Goal: Task Accomplishment & Management: Complete application form

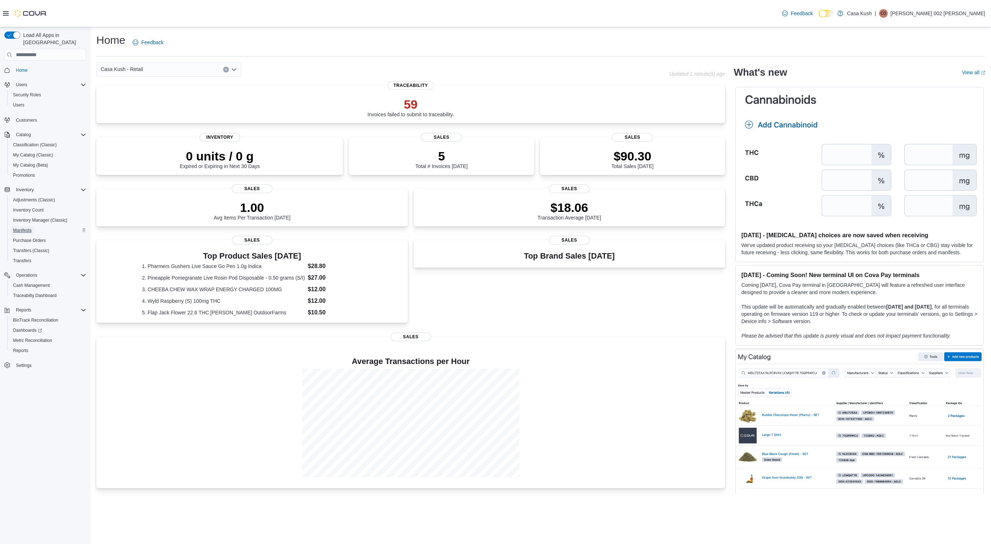
click at [25, 227] on span "Manifests" at bounding box center [22, 230] width 18 height 9
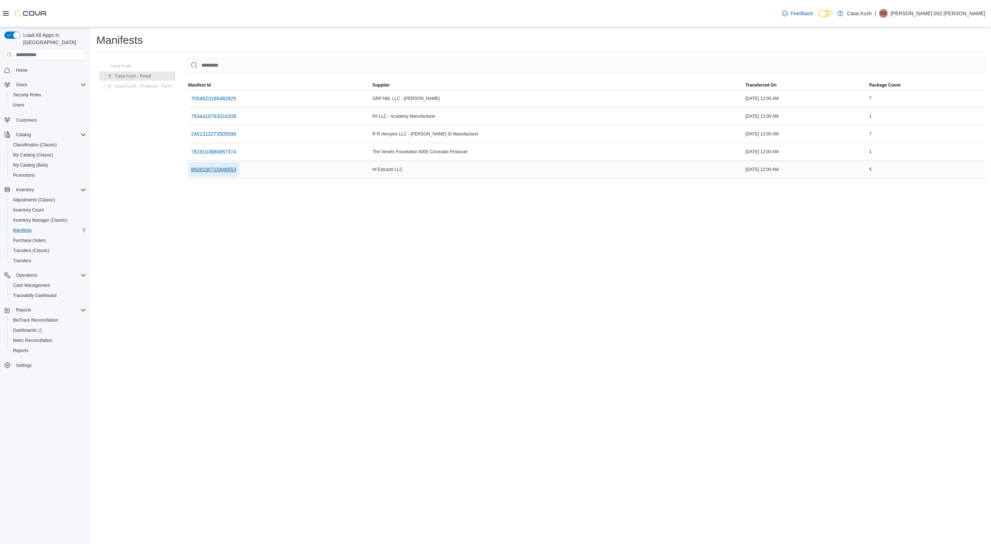
click at [216, 168] on span "8928150715846553" at bounding box center [213, 169] width 45 height 7
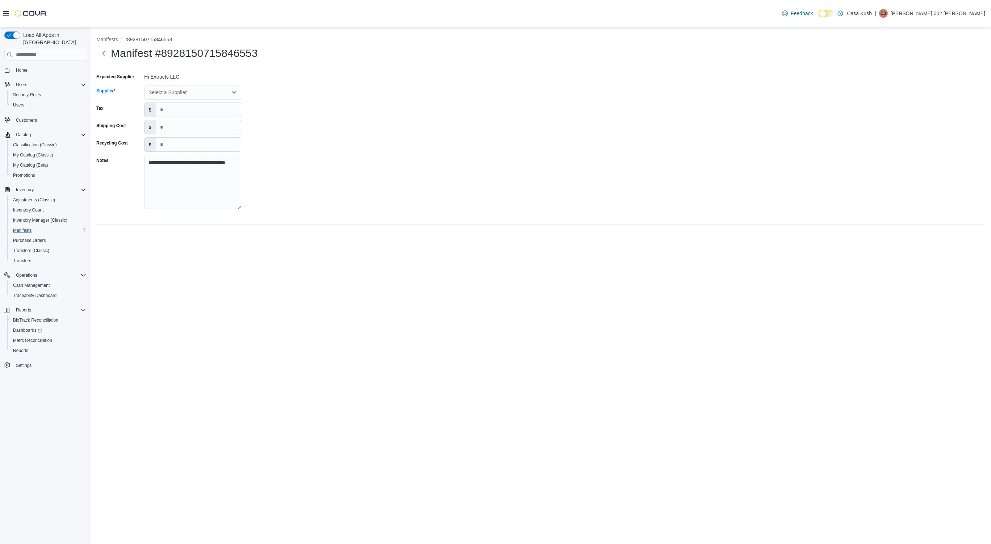
click at [164, 92] on div "Select a Supplier" at bounding box center [192, 92] width 97 height 14
type input "*"
click at [176, 170] on span "H i Extracts LLC New Mexico" at bounding box center [197, 167] width 80 height 7
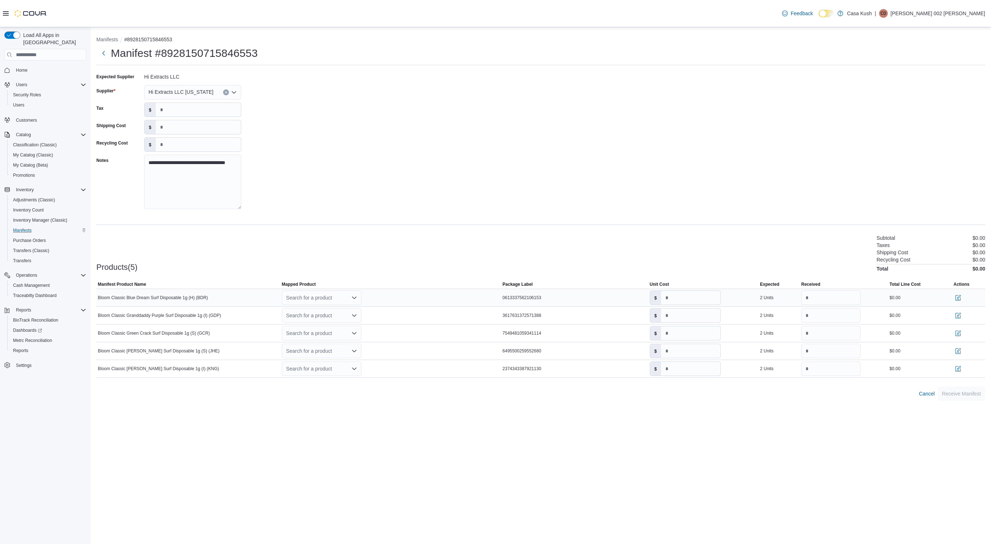
click at [353, 300] on icon "Open list of options" at bounding box center [354, 298] width 6 height 6
click at [323, 311] on div "Create a new product" at bounding box center [316, 311] width 42 height 6
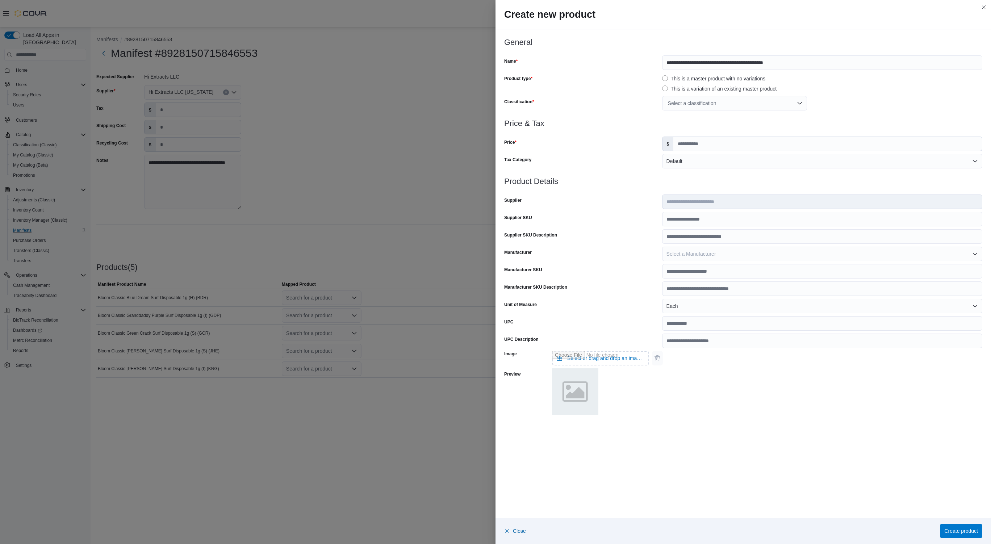
click at [796, 105] on div "Select a classification" at bounding box center [734, 103] width 145 height 14
click at [696, 170] on span "Concentrates" at bounding box center [686, 171] width 30 height 6
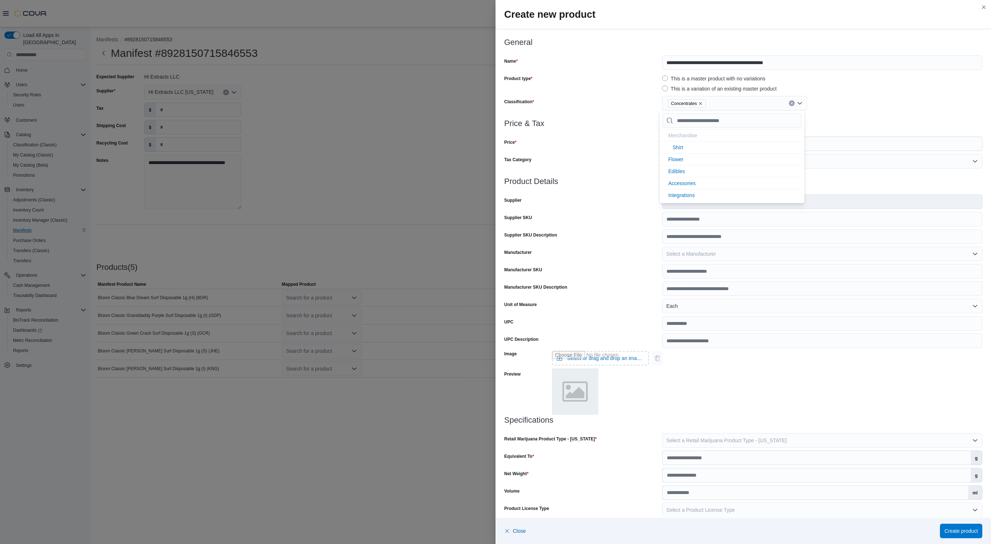
click at [888, 108] on div "Concentrates" at bounding box center [822, 103] width 320 height 14
click at [734, 146] on input "Price" at bounding box center [828, 144] width 309 height 14
click at [729, 144] on input "Price" at bounding box center [828, 144] width 309 height 14
type input "*****"
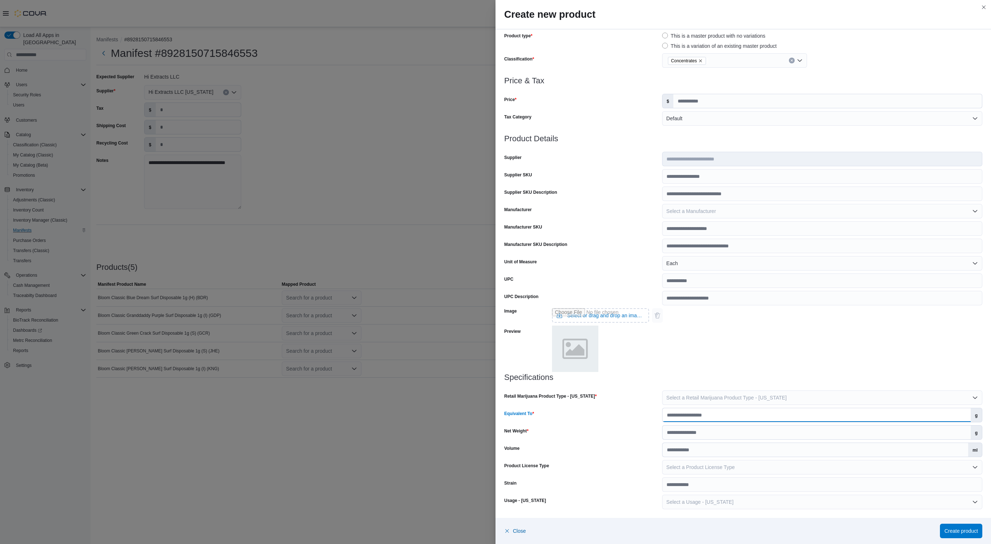
click at [702, 414] on input "Equivalent To" at bounding box center [817, 415] width 308 height 14
type input "*"
click at [699, 435] on input "Net Weight" at bounding box center [817, 433] width 308 height 14
type input "*"
click at [708, 465] on span "Select a Product License Type" at bounding box center [701, 468] width 68 height 6
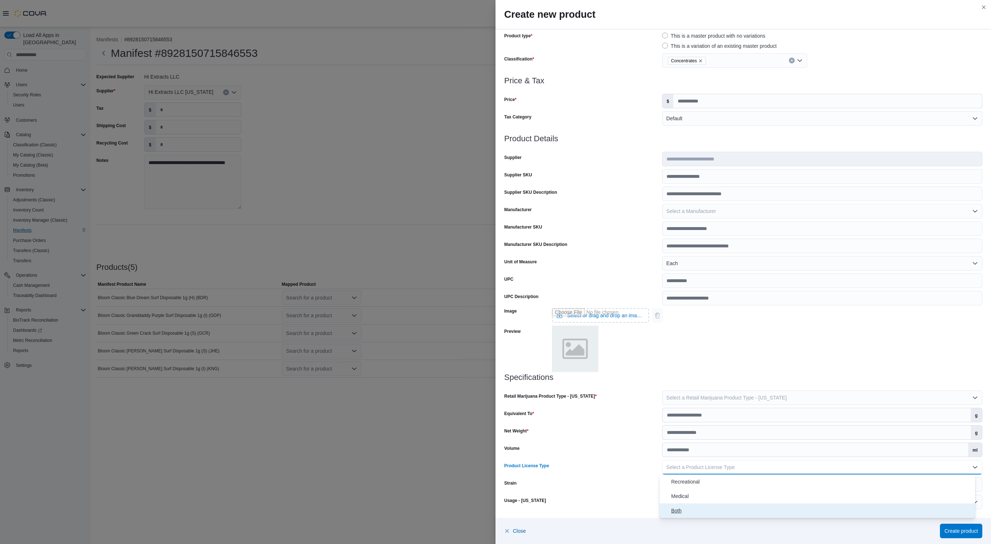
click at [678, 515] on span "Both" at bounding box center [821, 511] width 301 height 9
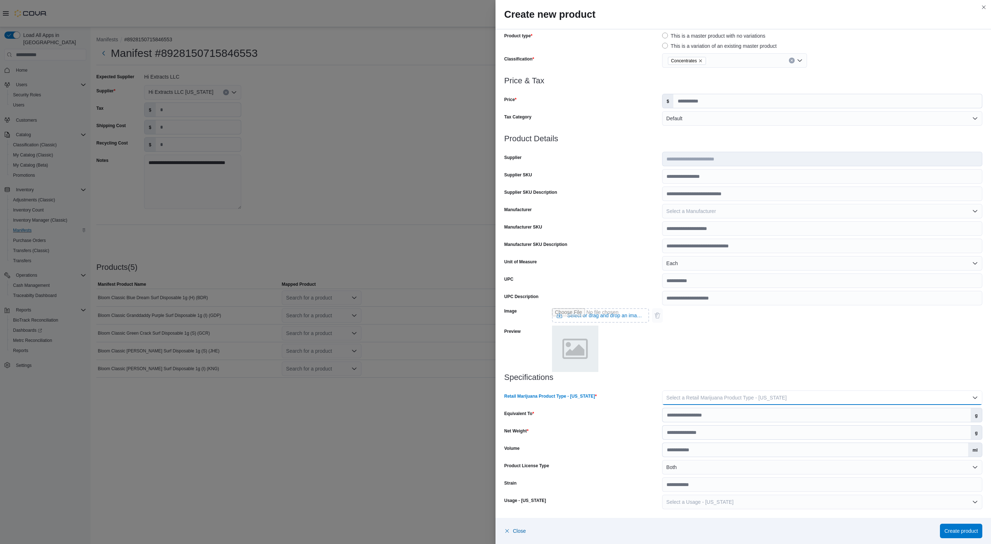
click at [745, 396] on span "Select a Retail Marijuana Product Type - New Mexico" at bounding box center [727, 398] width 120 height 6
click at [694, 426] on span "Concentrate" at bounding box center [821, 426] width 301 height 9
click at [709, 485] on input "Strain" at bounding box center [822, 485] width 320 height 14
type input "******"
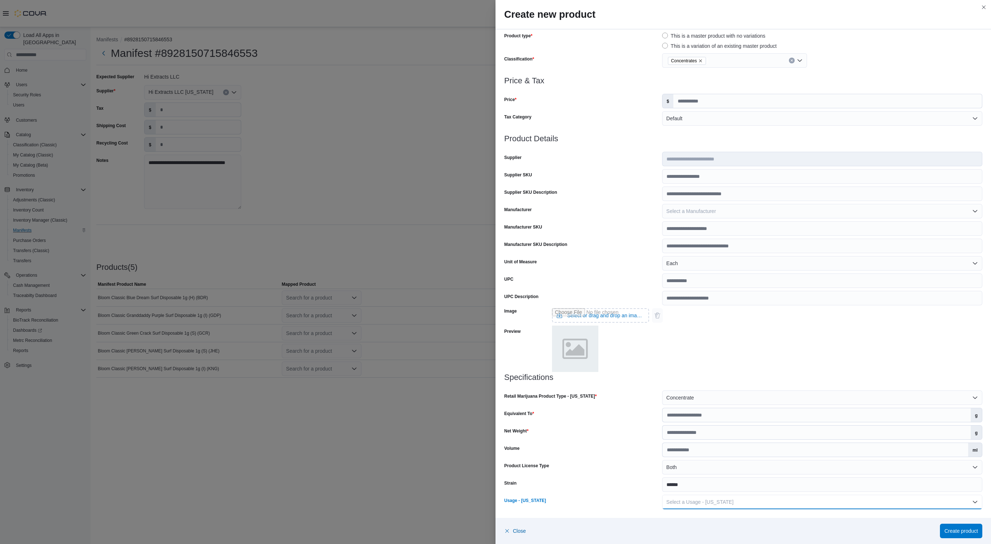
click at [811, 498] on button "Select a Usage - New Mexico" at bounding box center [822, 502] width 320 height 14
click at [697, 458] on span "Inhaled Product" at bounding box center [821, 458] width 301 height 9
click at [960, 534] on span "Create product" at bounding box center [962, 530] width 34 height 7
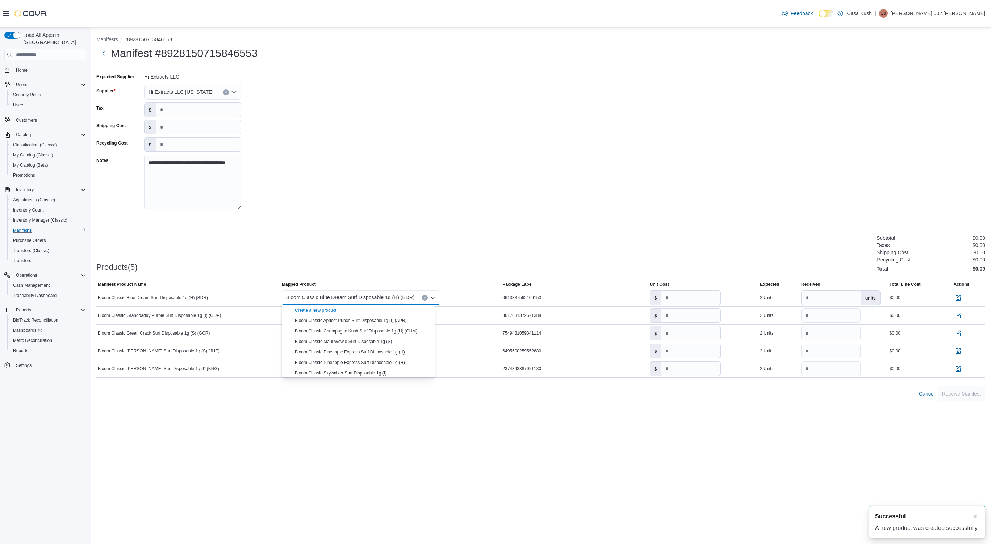
scroll to position [0, 0]
click at [454, 451] on div "**********" at bounding box center [541, 285] width 901 height 517
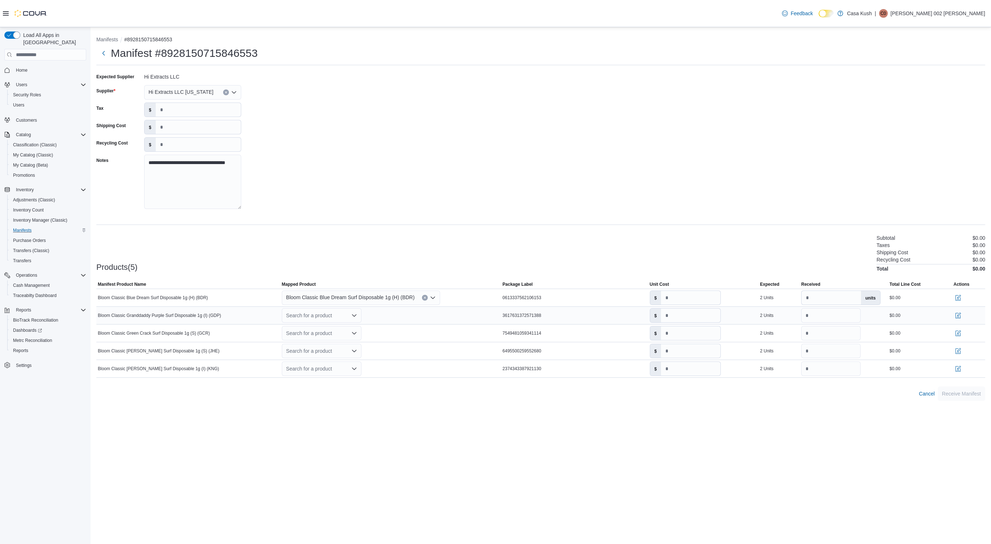
click at [353, 314] on icon "Open list of options" at bounding box center [354, 316] width 6 height 6
click at [315, 330] on div "Create a new product" at bounding box center [316, 328] width 42 height 6
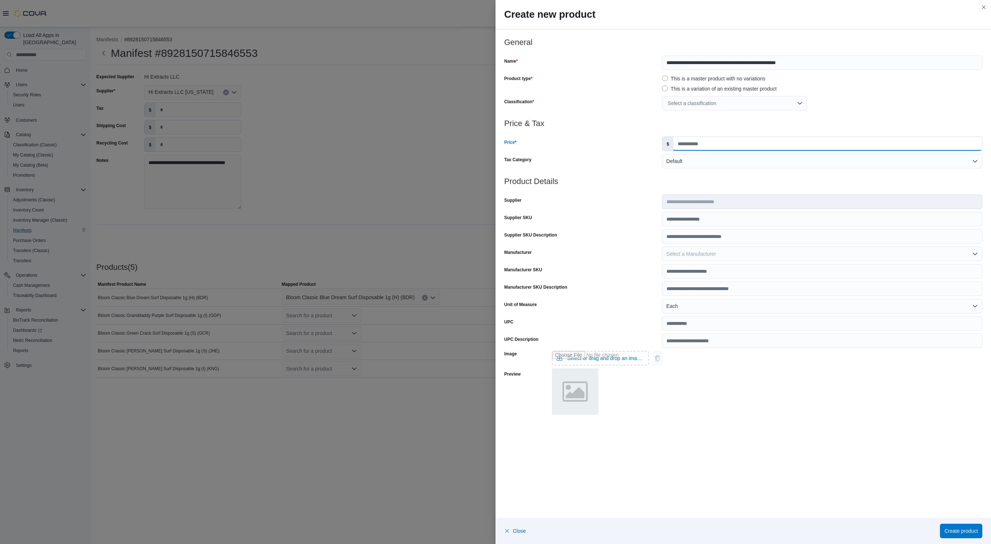
click at [716, 148] on input "Price" at bounding box center [828, 144] width 309 height 14
type input "*****"
drag, startPoint x: 746, startPoint y: 100, endPoint x: 683, endPoint y: 104, distance: 63.5
click at [683, 104] on div "Select a classification" at bounding box center [734, 103] width 145 height 14
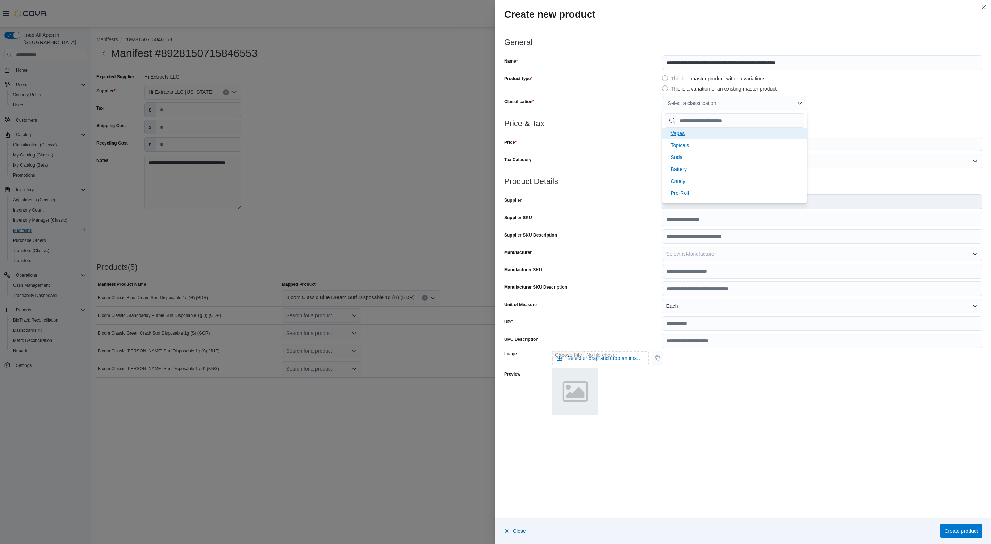
click at [685, 135] on li "Vapes" at bounding box center [734, 133] width 145 height 12
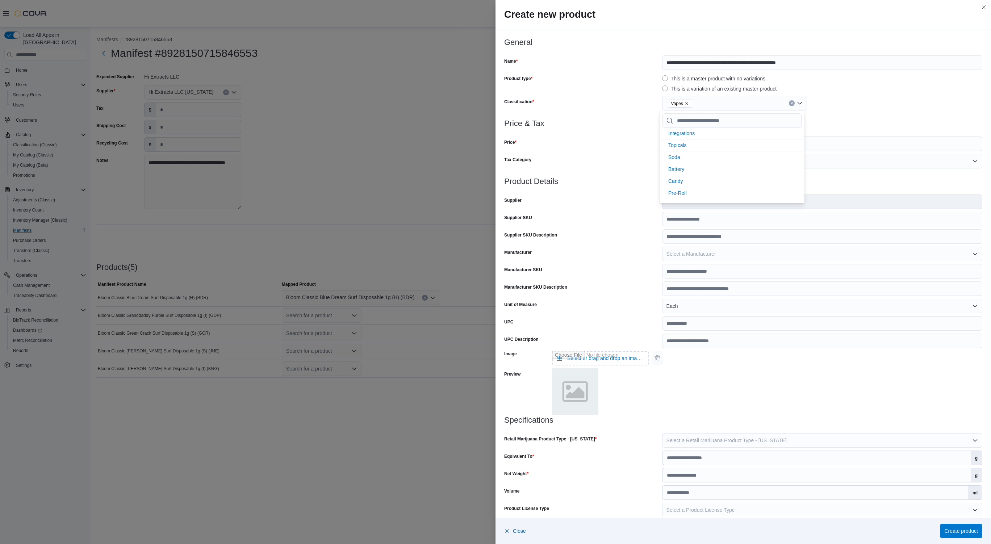
click at [858, 116] on div at bounding box center [743, 115] width 478 height 9
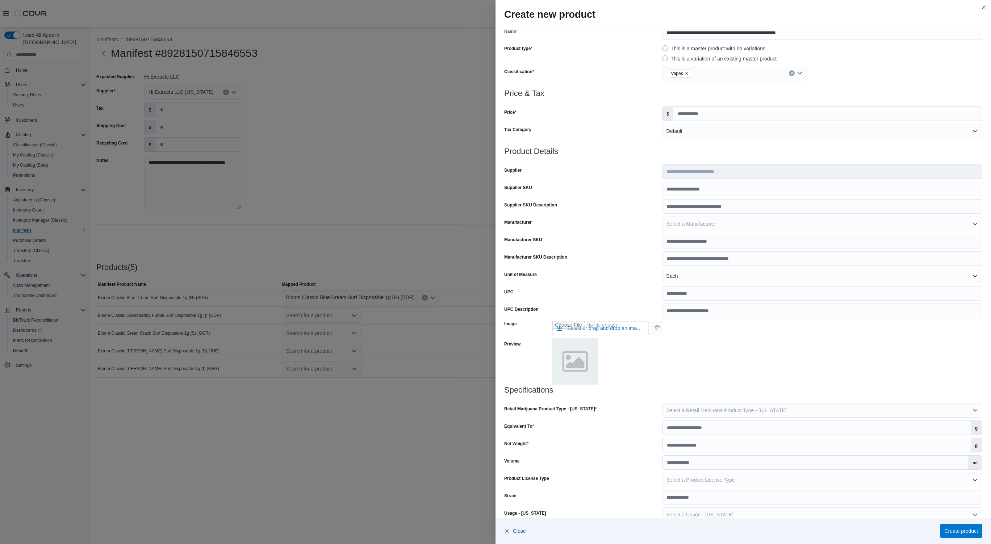
scroll to position [43, 0]
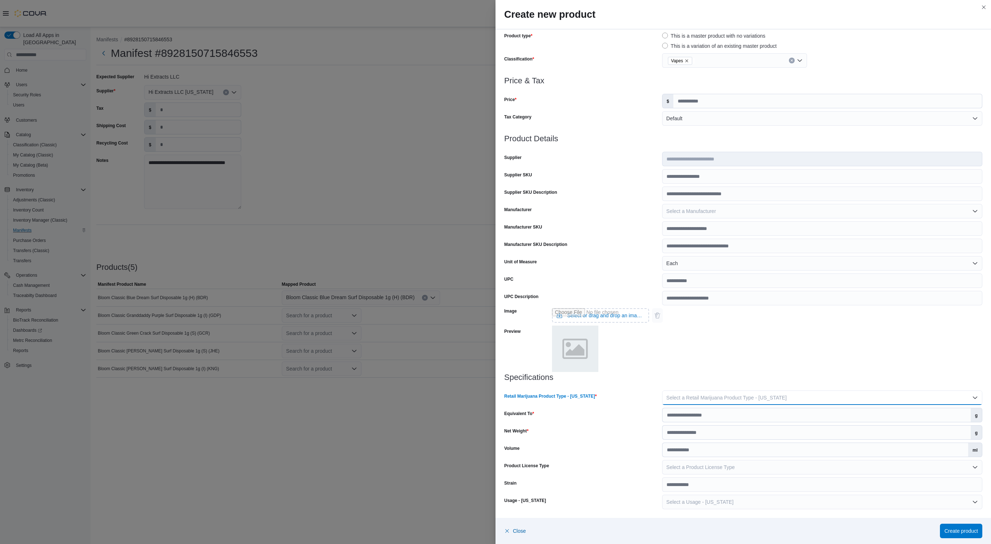
click at [786, 397] on button "Select a Retail Marijuana Product Type - New Mexico" at bounding box center [822, 398] width 320 height 14
click at [695, 427] on span "Concentrate" at bounding box center [821, 426] width 301 height 9
drag, startPoint x: 693, startPoint y: 418, endPoint x: 671, endPoint y: 411, distance: 23.4
click at [671, 411] on input "Equivalent To" at bounding box center [817, 415] width 308 height 14
type input "*"
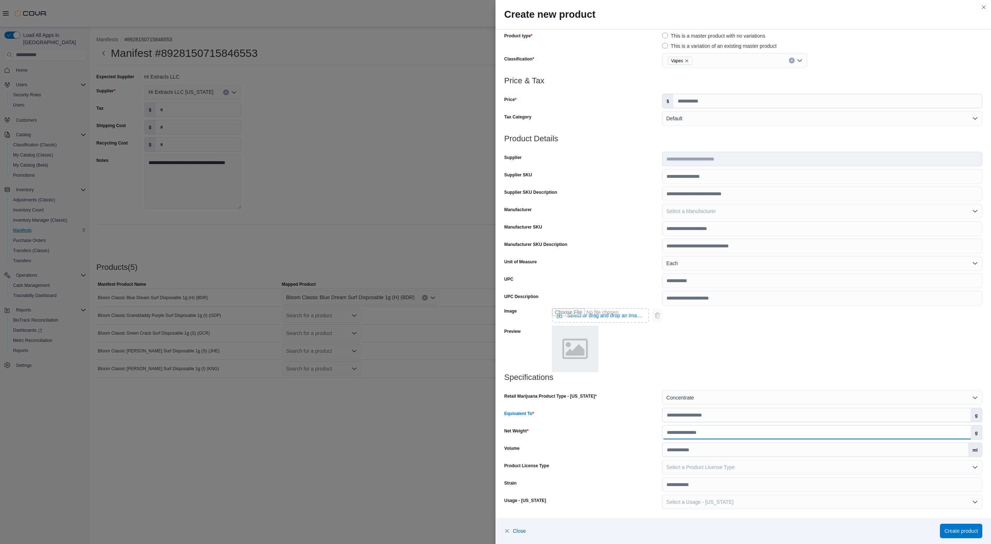
click at [671, 434] on input "Net Weight" at bounding box center [817, 433] width 308 height 14
type input "*"
click at [707, 468] on span "Select a Product License Type" at bounding box center [701, 468] width 68 height 6
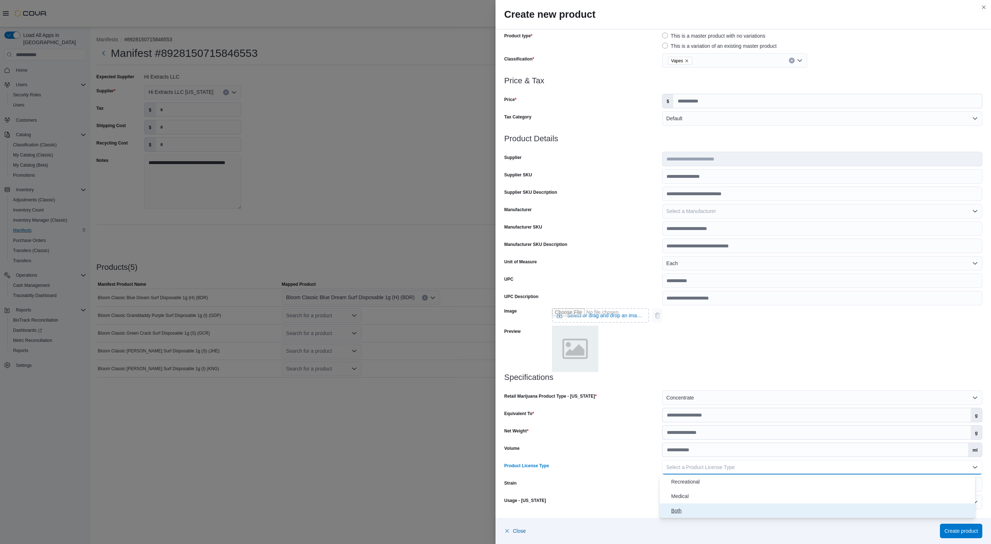
click at [679, 512] on span "Both" at bounding box center [821, 511] width 301 height 9
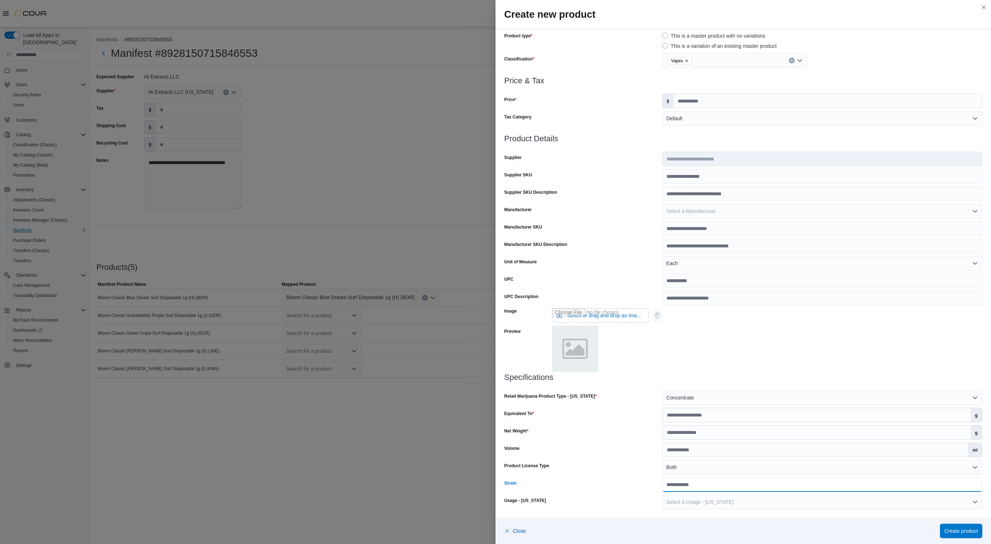
click at [690, 489] on input "Strain" at bounding box center [822, 485] width 320 height 14
type input "******"
click at [765, 502] on button "Select a Usage - New Mexico" at bounding box center [822, 502] width 320 height 14
click at [695, 458] on span "Inhaled Product" at bounding box center [821, 458] width 301 height 9
click at [972, 534] on span "Create product" at bounding box center [962, 530] width 34 height 7
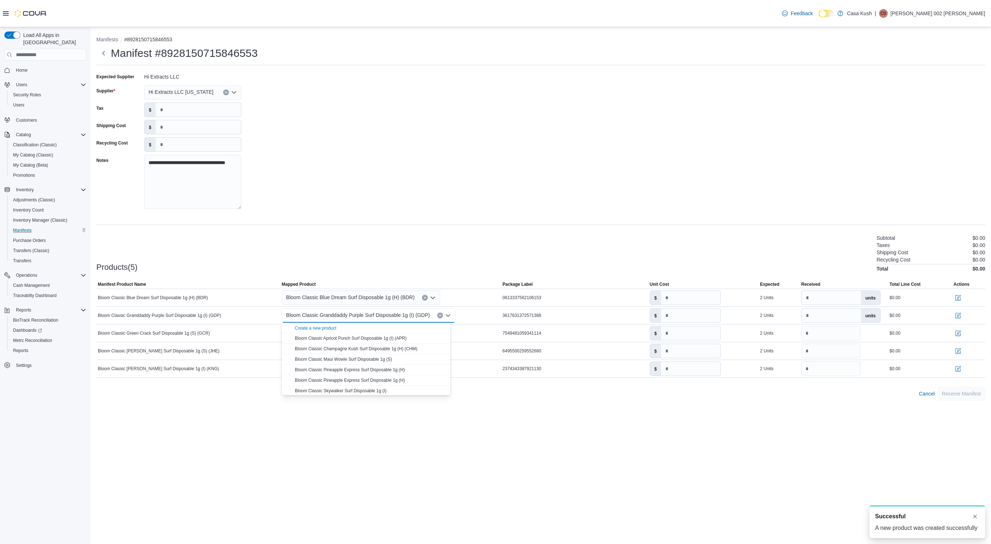
scroll to position [0, 0]
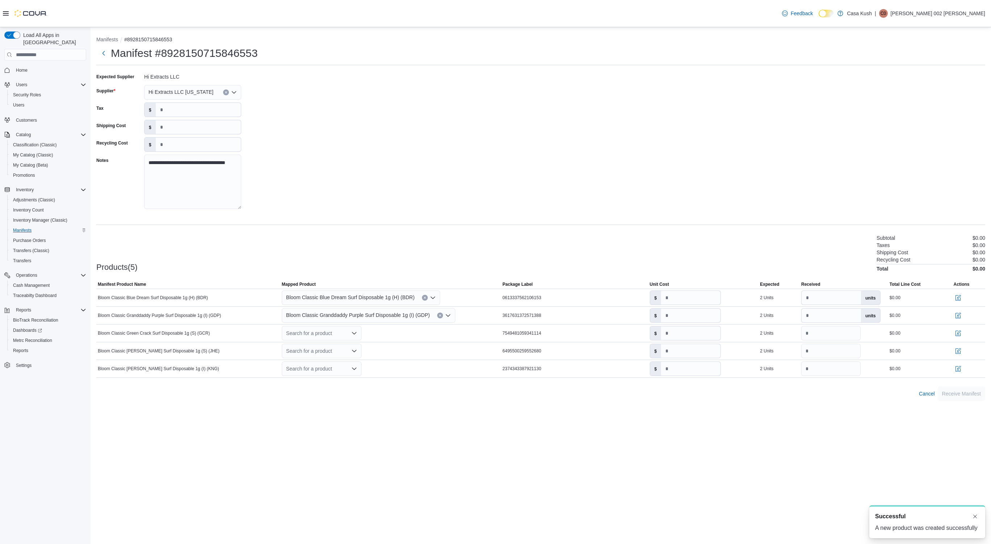
click at [469, 467] on div "**********" at bounding box center [541, 285] width 901 height 517
click at [348, 335] on div "Search for a product" at bounding box center [322, 333] width 80 height 14
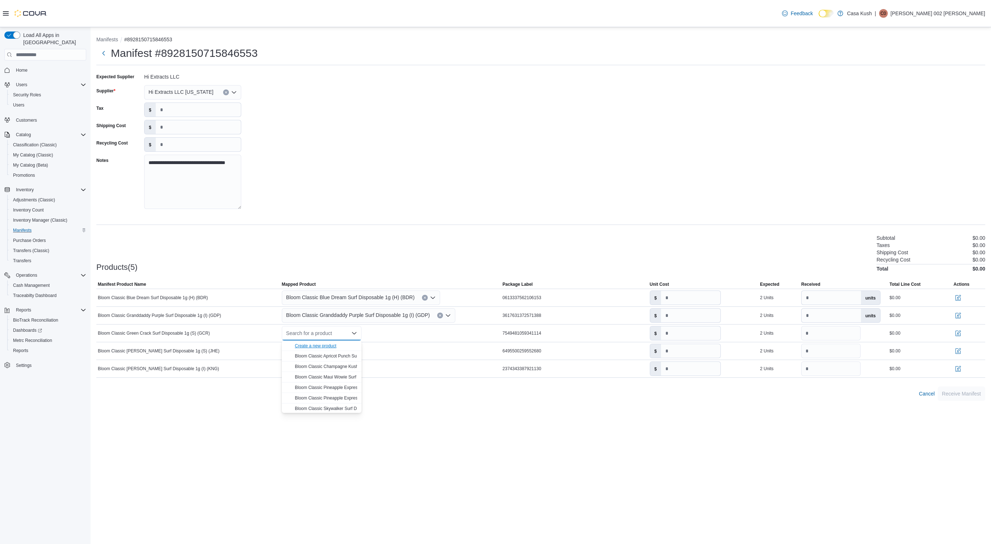
click at [326, 347] on div "Create a new product" at bounding box center [316, 346] width 42 height 6
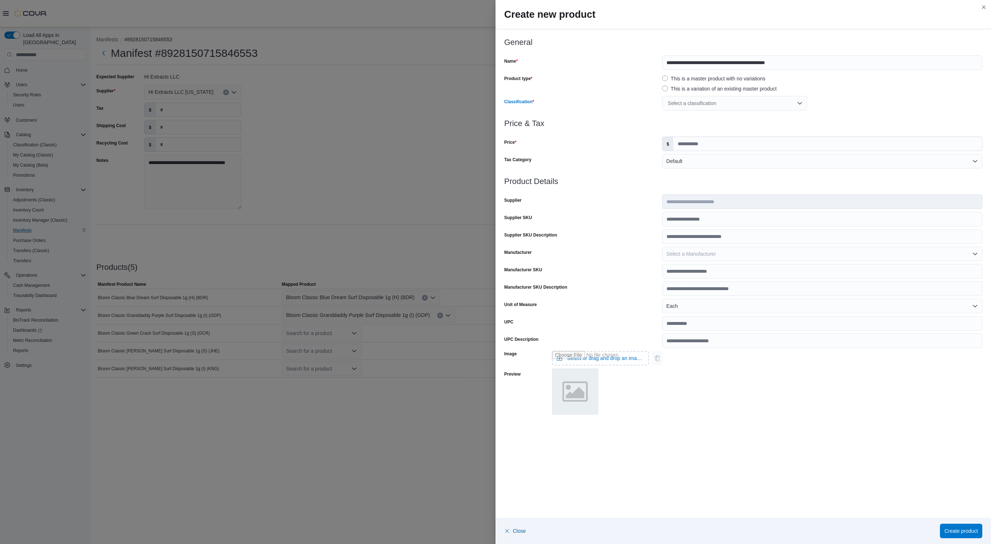
click at [724, 101] on div "Select a classification" at bounding box center [734, 103] width 145 height 14
click at [680, 183] on span "Vapes" at bounding box center [678, 183] width 14 height 6
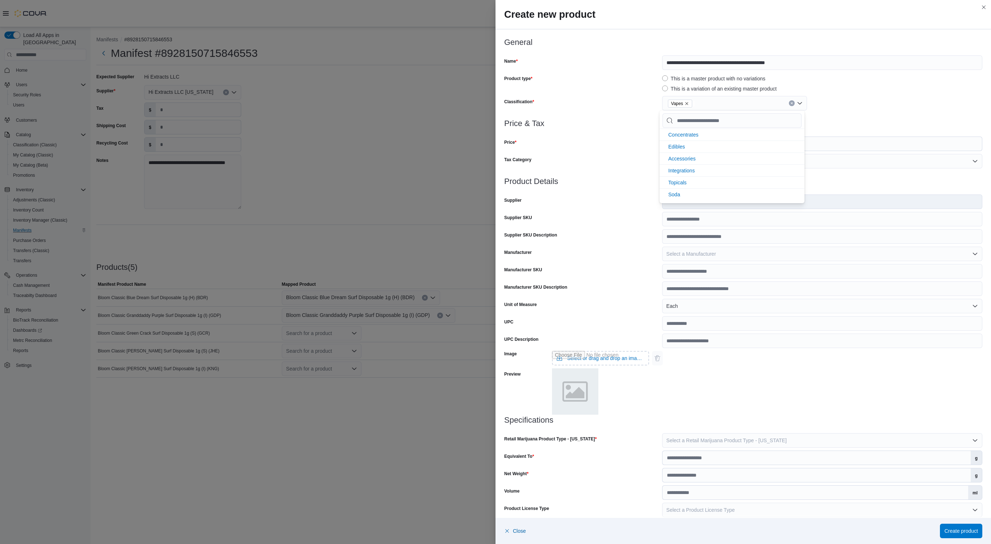
click at [877, 100] on div "Vapes" at bounding box center [822, 103] width 320 height 14
click at [704, 144] on input "Price" at bounding box center [828, 144] width 309 height 14
type input "*****"
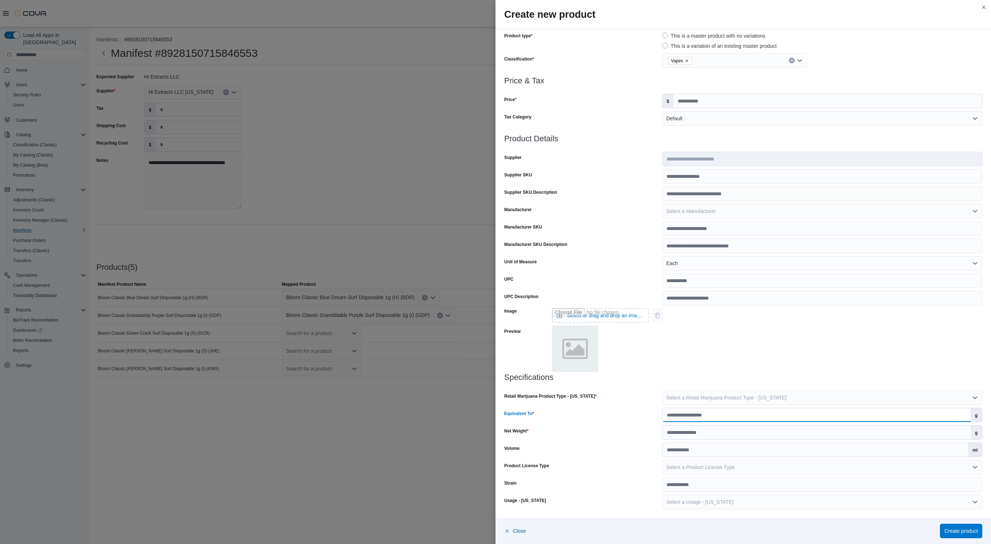
click at [681, 417] on input "Equivalent To" at bounding box center [817, 415] width 308 height 14
type input "*"
click at [675, 433] on input "Net Weight" at bounding box center [817, 433] width 308 height 14
type input "*"
click at [741, 467] on button "Select a Product License Type" at bounding box center [822, 467] width 320 height 14
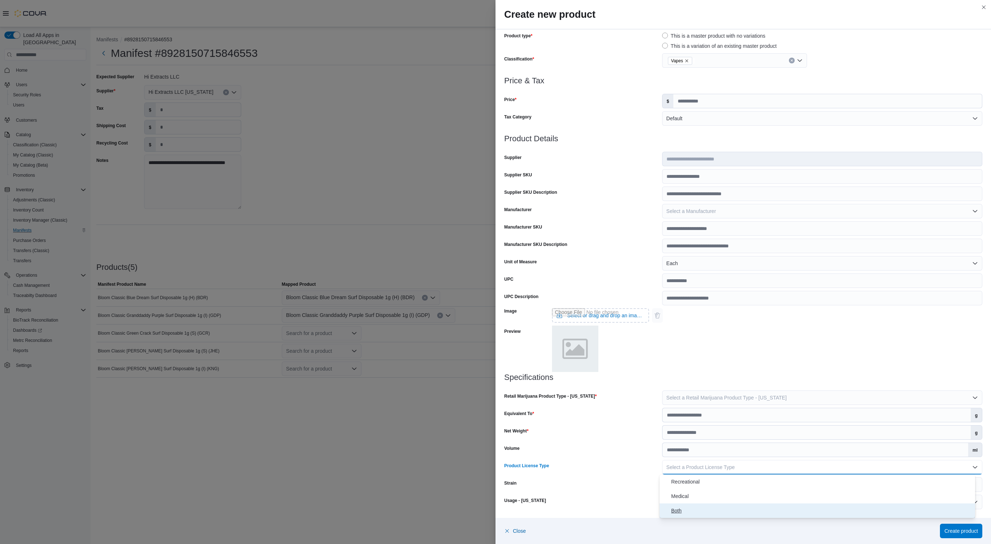
click at [677, 511] on span "Both" at bounding box center [821, 511] width 301 height 9
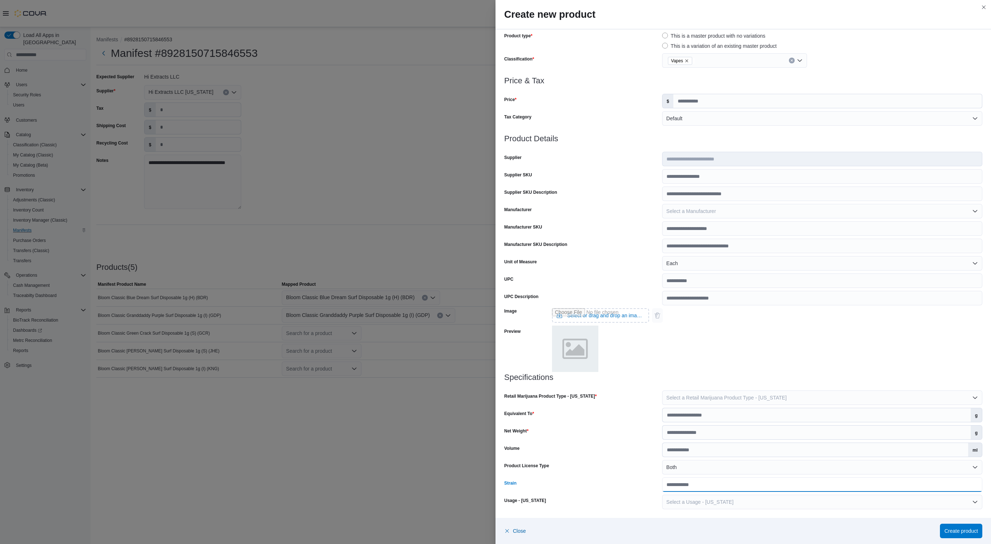
click at [725, 484] on input "Strain" at bounding box center [822, 485] width 320 height 14
type input "******"
click at [737, 504] on button "Select a Usage - New Mexico" at bounding box center [822, 502] width 320 height 14
click at [701, 459] on span "Inhaled Product" at bounding box center [821, 458] width 301 height 9
click at [960, 531] on span "Create product" at bounding box center [962, 530] width 34 height 7
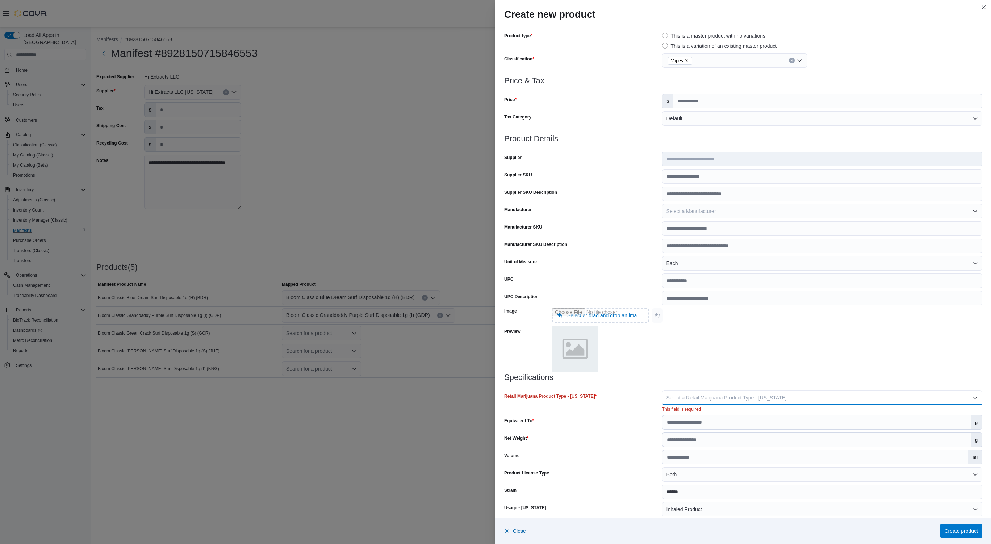
click at [933, 401] on button "Select a Retail Marijuana Product Type - New Mexico" at bounding box center [822, 398] width 320 height 14
click at [682, 422] on button "Concentrate" at bounding box center [818, 427] width 316 height 14
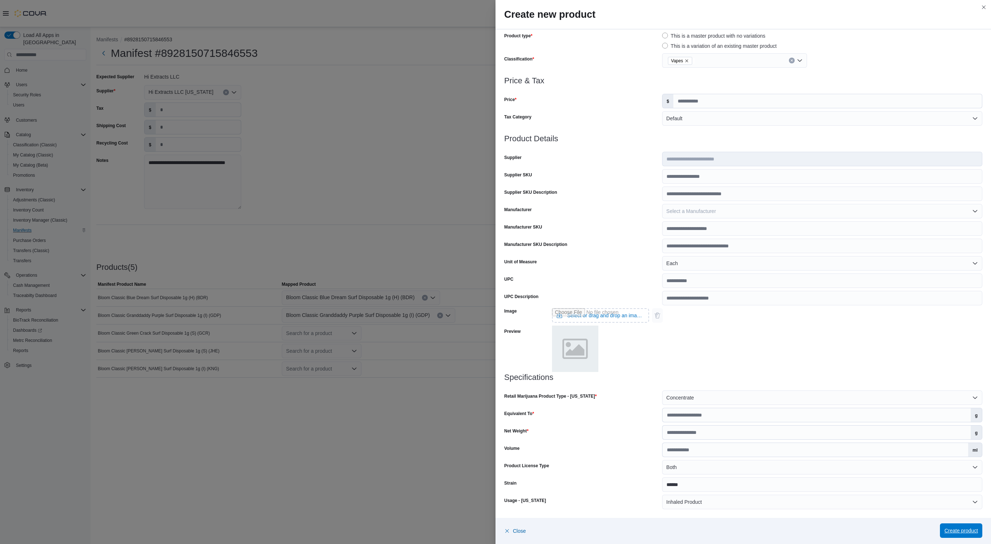
click at [958, 532] on span "Create product" at bounding box center [962, 530] width 34 height 7
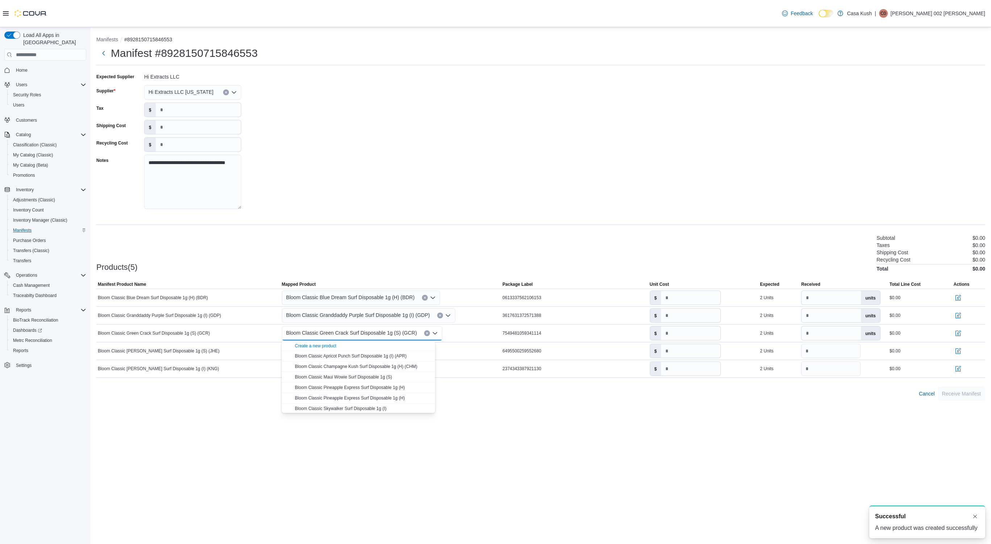
scroll to position [0, 0]
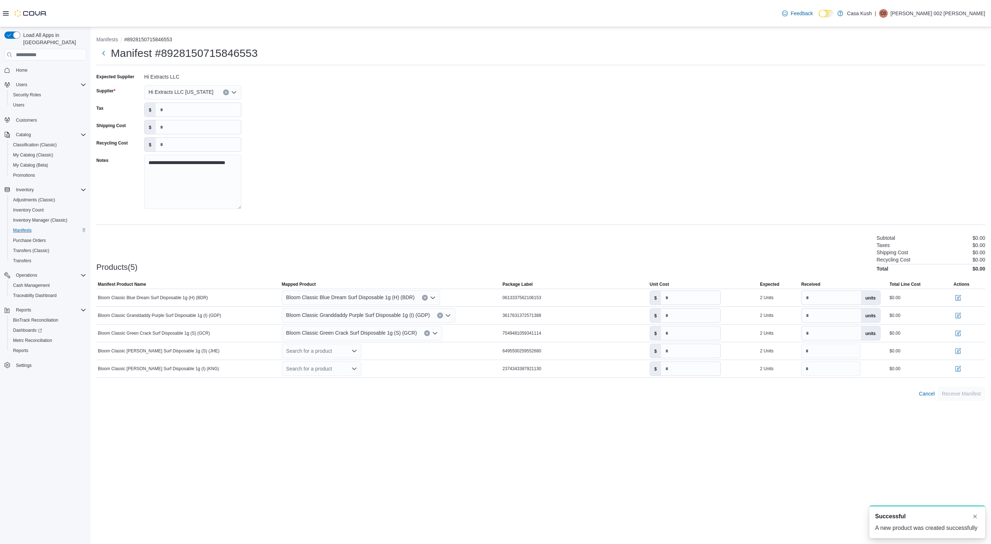
click at [425, 456] on div "**********" at bounding box center [541, 285] width 901 height 517
click at [354, 352] on icon "Open list of options" at bounding box center [354, 351] width 4 height 2
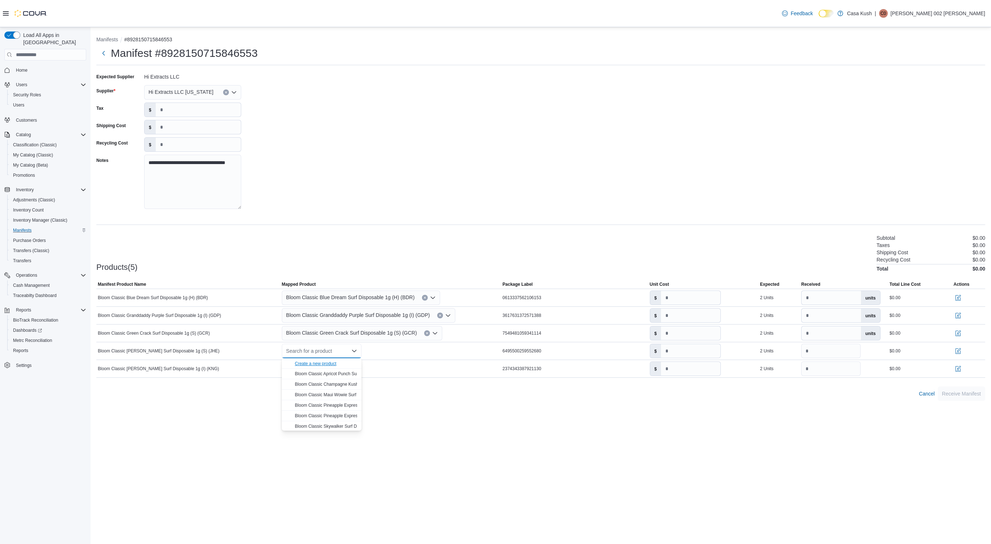
click at [320, 363] on div "Create a new product" at bounding box center [316, 364] width 42 height 6
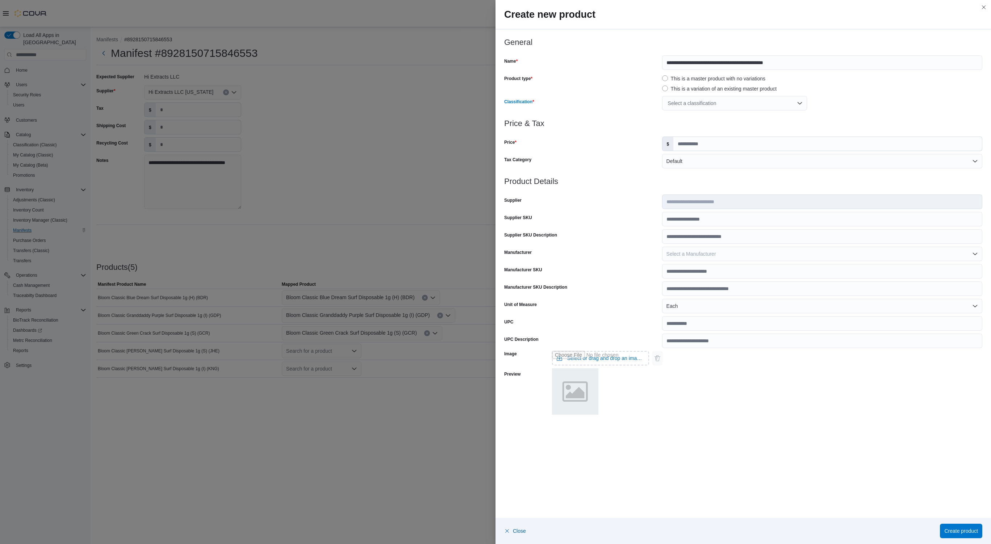
click at [782, 101] on div "Select a classification" at bounding box center [734, 103] width 145 height 14
drag, startPoint x: 809, startPoint y: 154, endPoint x: 809, endPoint y: 174, distance: 19.9
click at [809, 174] on div "Price & Tax Price $ Tax Category Default" at bounding box center [743, 148] width 478 height 58
click at [800, 102] on div "Select a classification" at bounding box center [734, 103] width 145 height 14
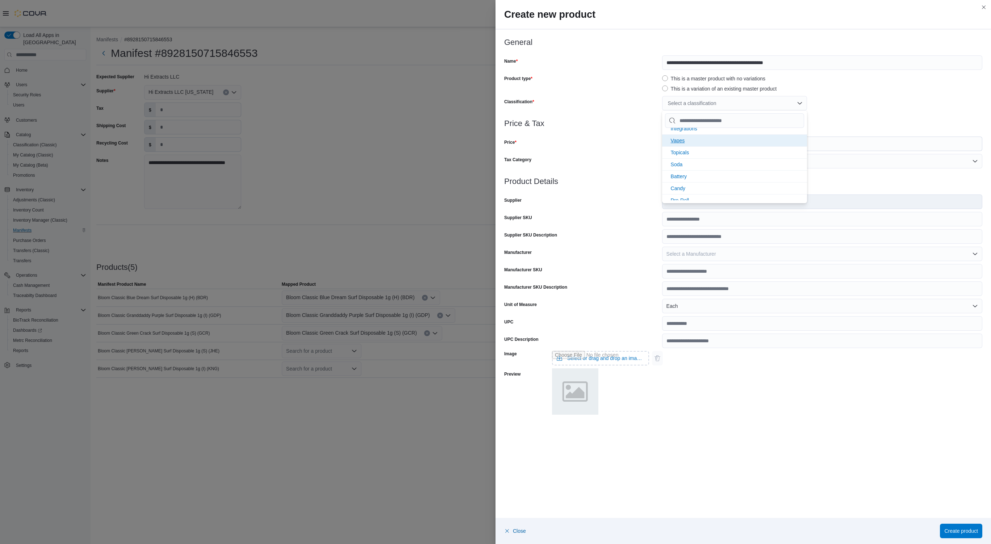
click at [669, 141] on li "Vapes" at bounding box center [734, 140] width 145 height 12
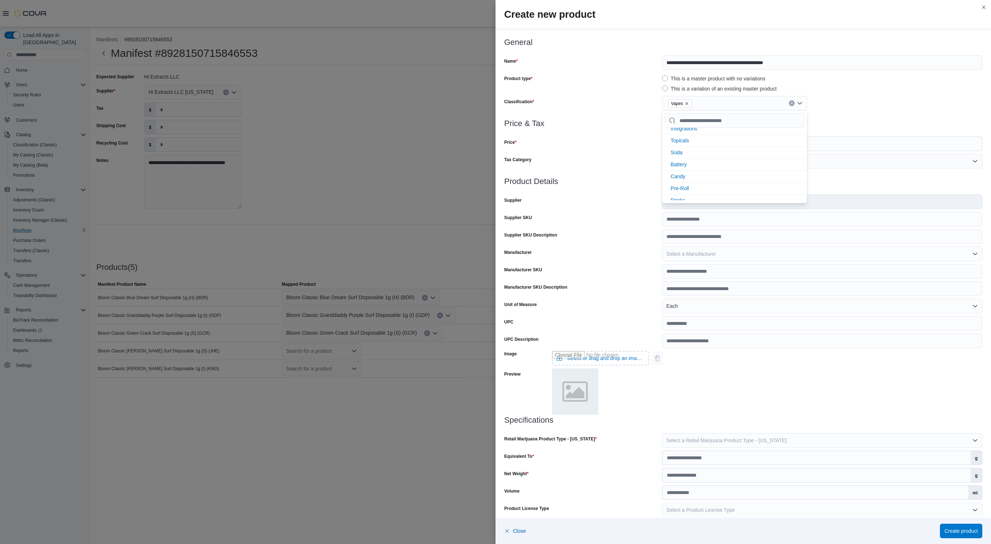
click at [877, 95] on div "**********" at bounding box center [743, 78] width 478 height 81
click at [755, 148] on input "Price" at bounding box center [828, 144] width 309 height 14
type input "*****"
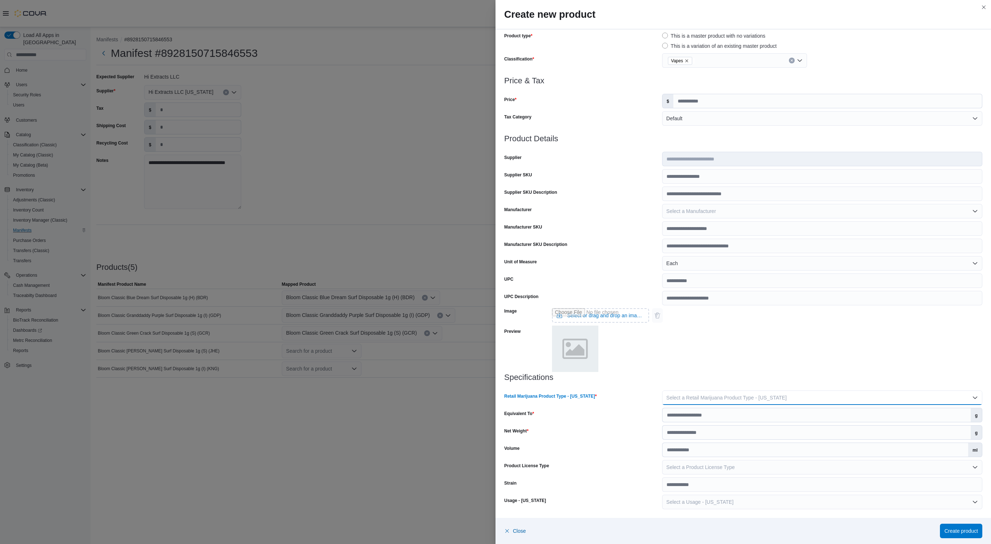
click at [933, 398] on button "Select a Retail Marijuana Product Type - New Mexico" at bounding box center [822, 398] width 320 height 14
click at [688, 426] on span "Concentrate" at bounding box center [821, 426] width 301 height 9
click at [679, 418] on input "Equivalent To" at bounding box center [817, 415] width 308 height 14
type input "*"
click at [676, 434] on input "Net Weight" at bounding box center [817, 433] width 308 height 14
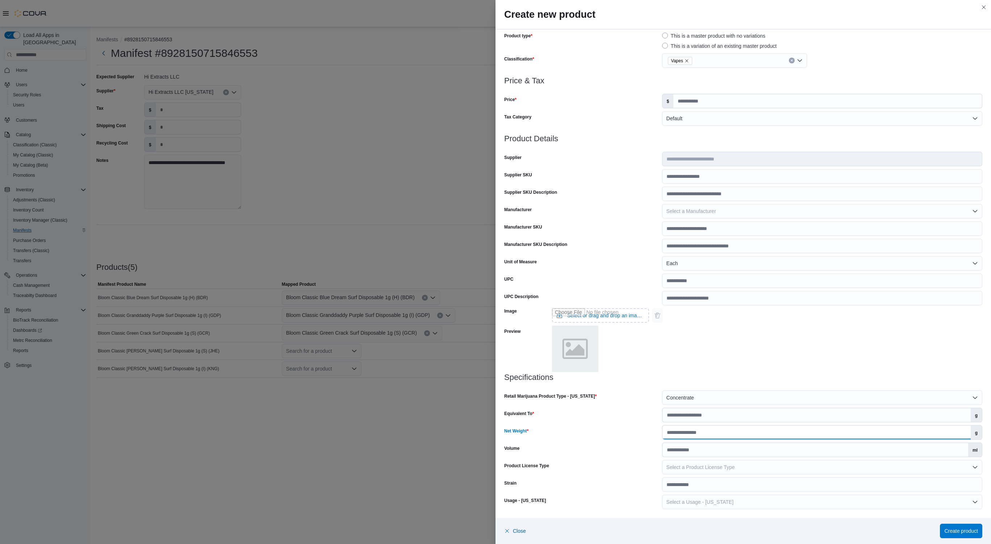
type input "*"
click at [787, 470] on button "Select a Product License Type" at bounding box center [822, 467] width 320 height 14
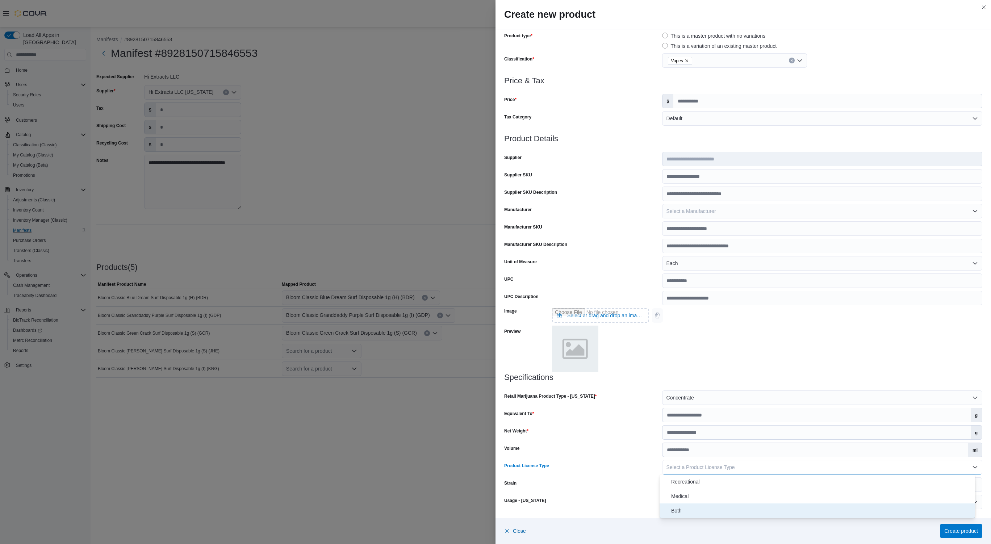
click at [676, 514] on span "Both" at bounding box center [821, 511] width 301 height 9
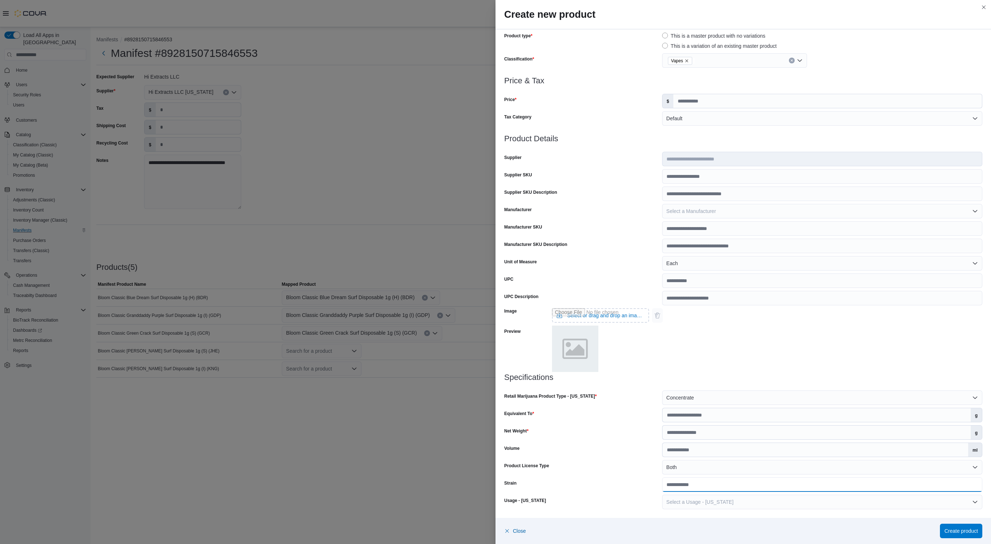
click at [700, 483] on input "Strain" at bounding box center [822, 485] width 320 height 14
type input "******"
click at [777, 507] on button "Select a Usage - New Mexico" at bounding box center [822, 502] width 320 height 14
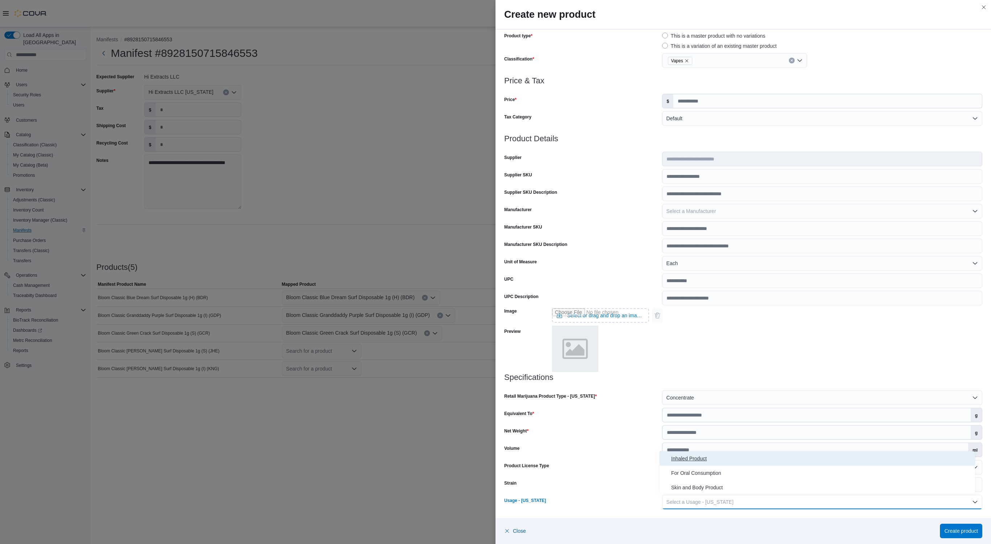
click at [692, 457] on span "Inhaled Product" at bounding box center [821, 458] width 301 height 9
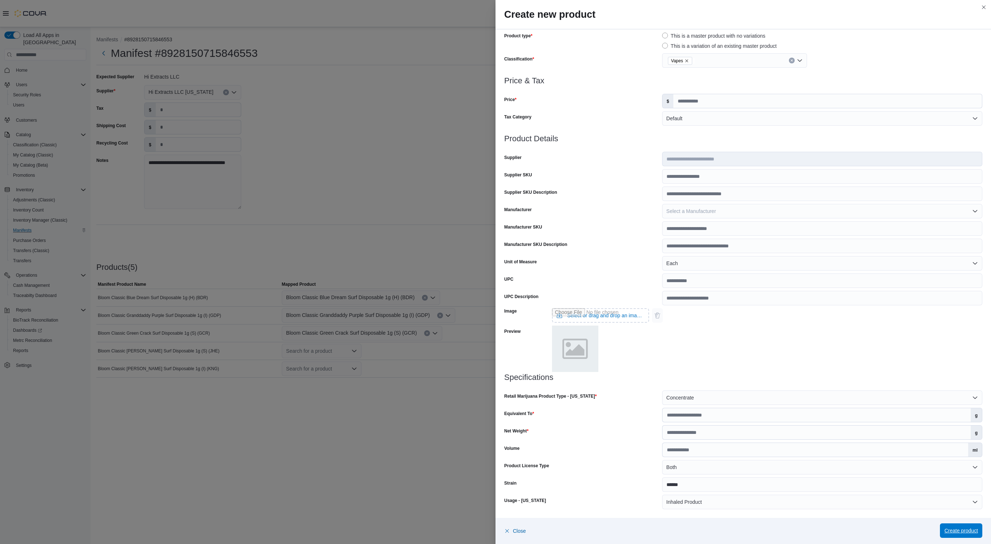
click at [965, 528] on span "Create product" at bounding box center [962, 531] width 34 height 14
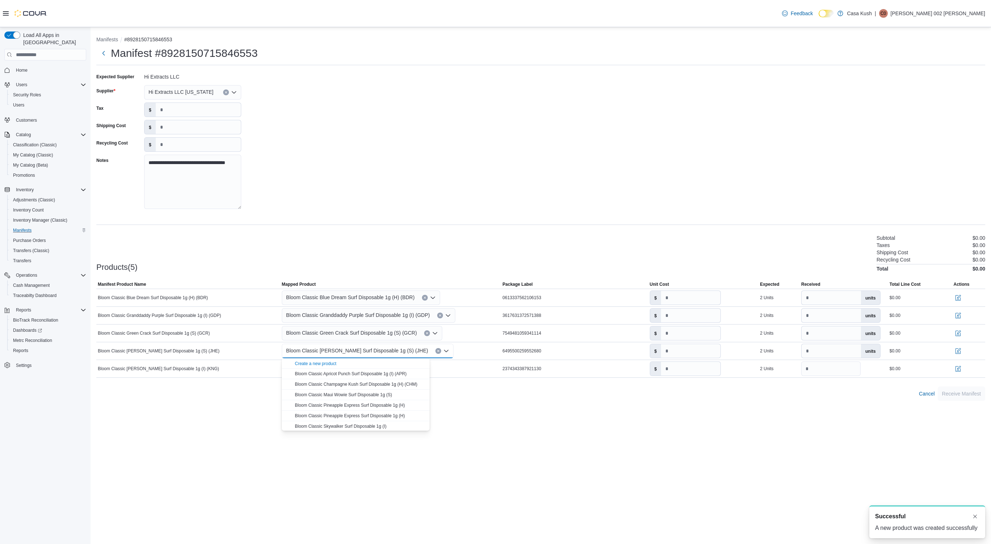
scroll to position [0, 0]
click at [588, 474] on div "**********" at bounding box center [541, 285] width 901 height 517
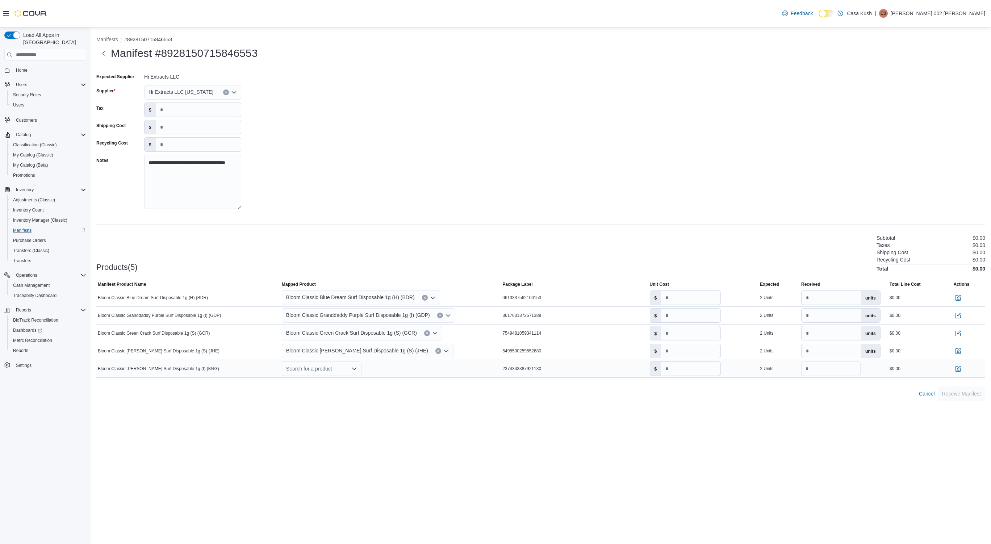
click at [350, 370] on div "Search for a product" at bounding box center [322, 369] width 80 height 14
click at [316, 380] on div "Create a new product" at bounding box center [316, 382] width 42 height 6
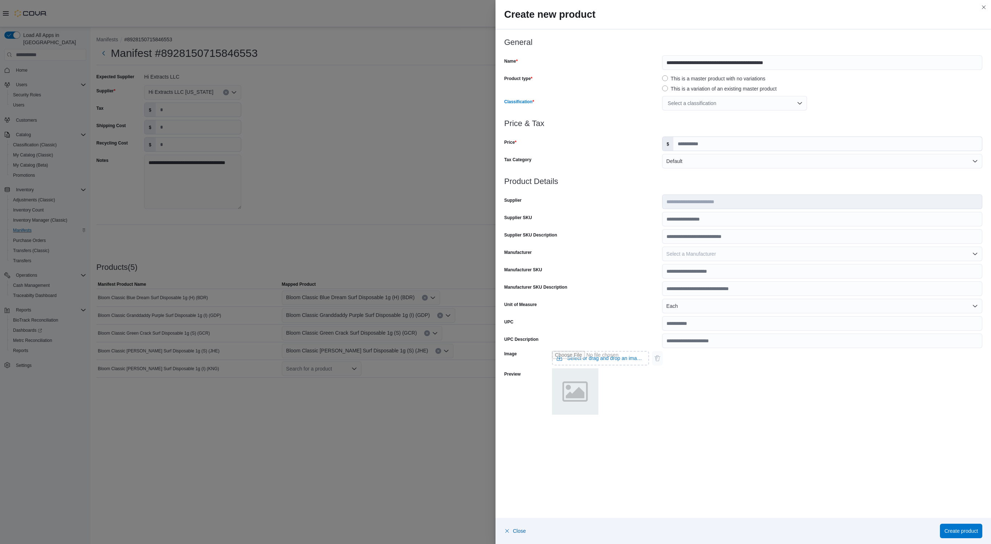
click at [800, 103] on div "Select a classification" at bounding box center [734, 103] width 145 height 14
click at [678, 179] on li "Vapes" at bounding box center [734, 176] width 145 height 12
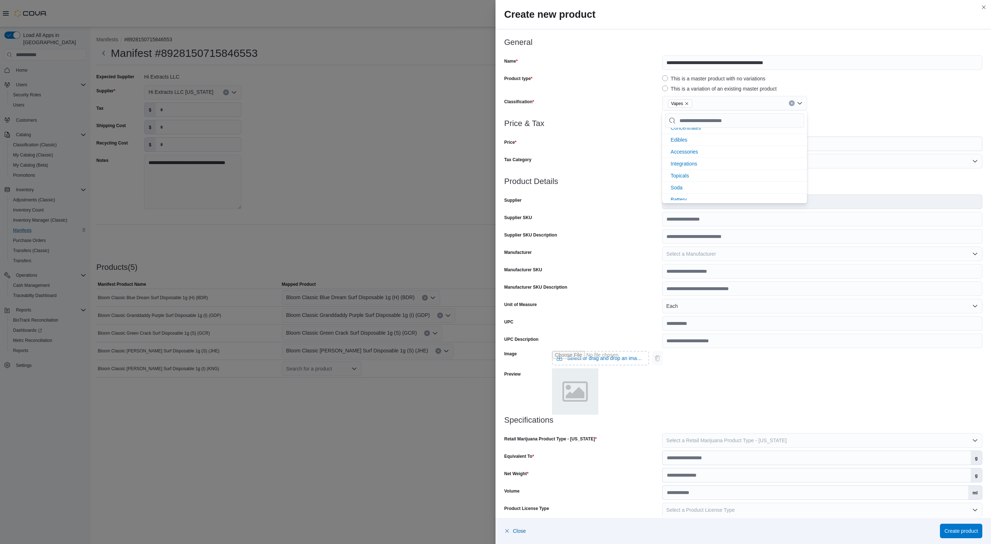
click at [878, 96] on div "**********" at bounding box center [743, 78] width 478 height 81
click at [761, 147] on input "Price" at bounding box center [828, 144] width 309 height 14
type input "*****"
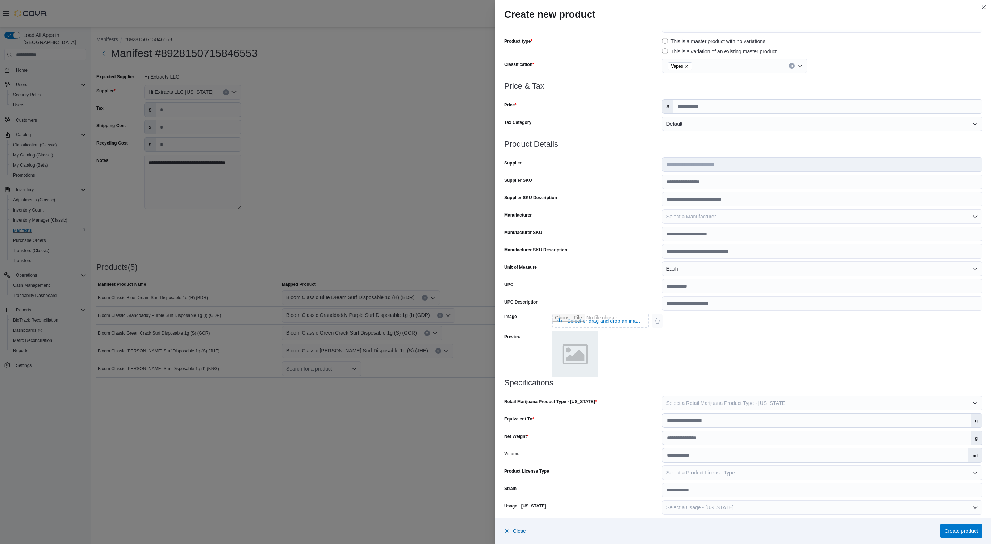
scroll to position [43, 0]
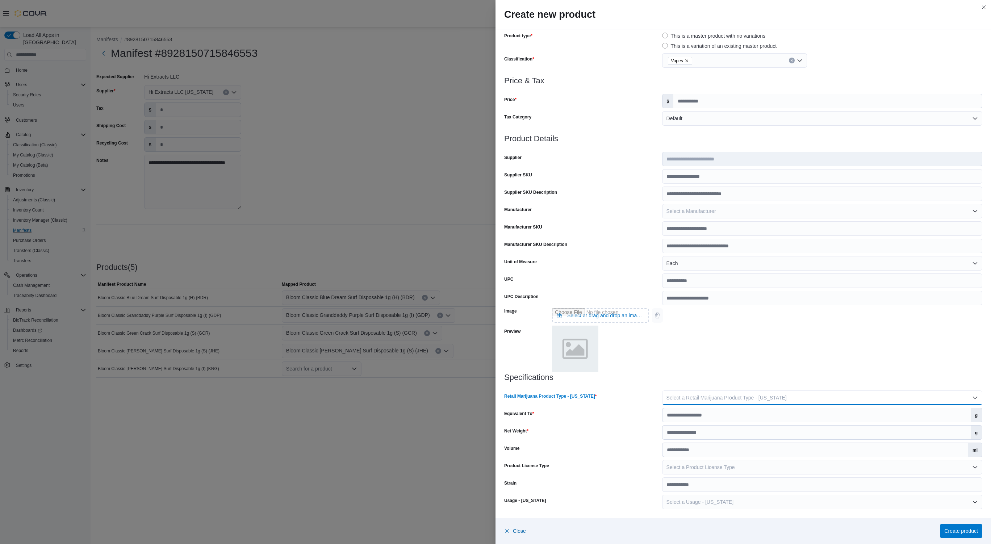
click at [757, 396] on span "Select a Retail Marijuana Product Type - New Mexico" at bounding box center [727, 398] width 120 height 6
click at [683, 426] on span "Concentrate" at bounding box center [821, 426] width 301 height 9
click at [675, 414] on input "Equivalent To" at bounding box center [817, 415] width 308 height 14
type input "*"
click at [666, 437] on input "Net Weight" at bounding box center [817, 433] width 308 height 14
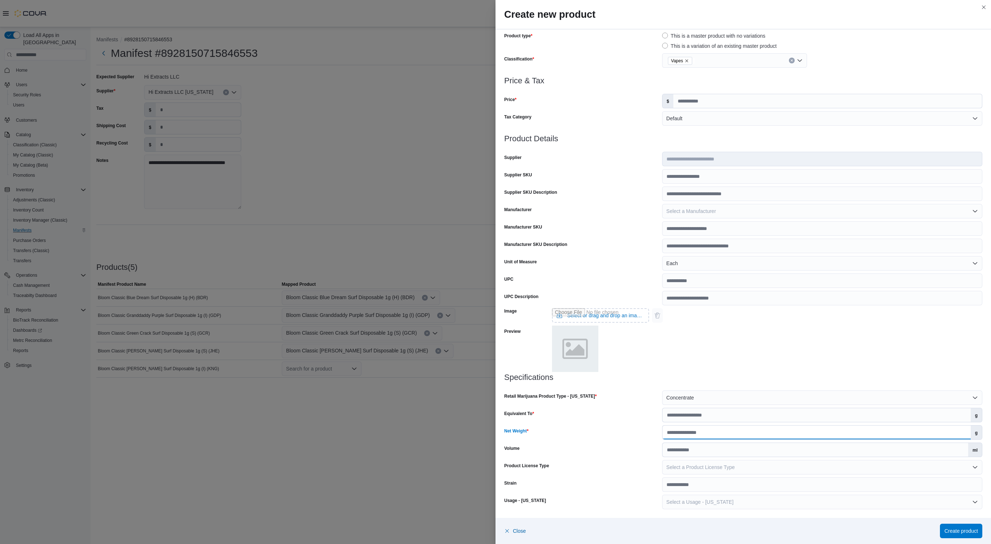
type input "*"
click at [676, 467] on span "Select a Product License Type" at bounding box center [701, 468] width 68 height 6
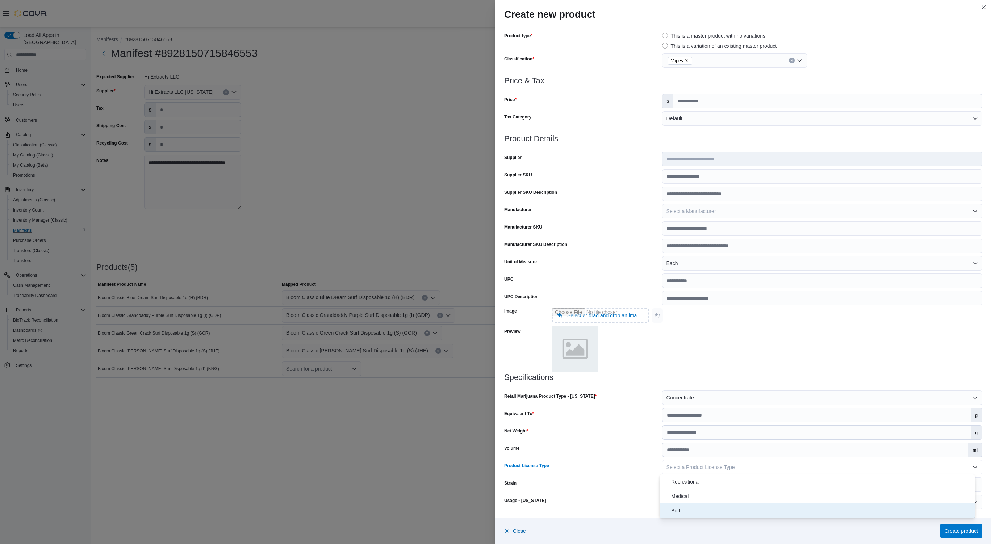
click at [683, 511] on span "Both" at bounding box center [821, 511] width 301 height 9
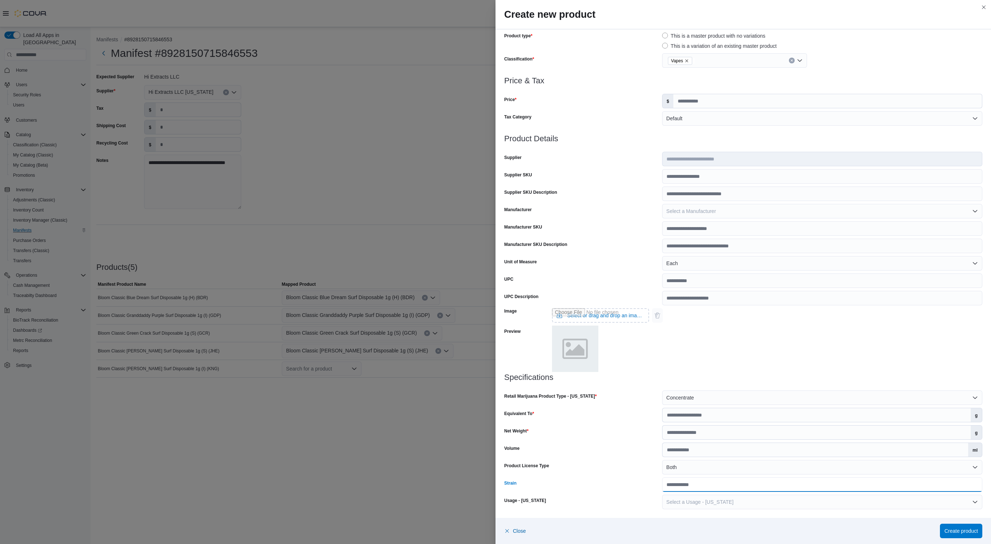
click at [719, 486] on input "Strain" at bounding box center [822, 485] width 320 height 14
type input "******"
click at [740, 501] on button "Select a Usage - New Mexico" at bounding box center [822, 502] width 320 height 14
click at [689, 457] on span "Inhaled Product" at bounding box center [821, 458] width 301 height 9
click at [961, 532] on span "Create product" at bounding box center [962, 530] width 34 height 7
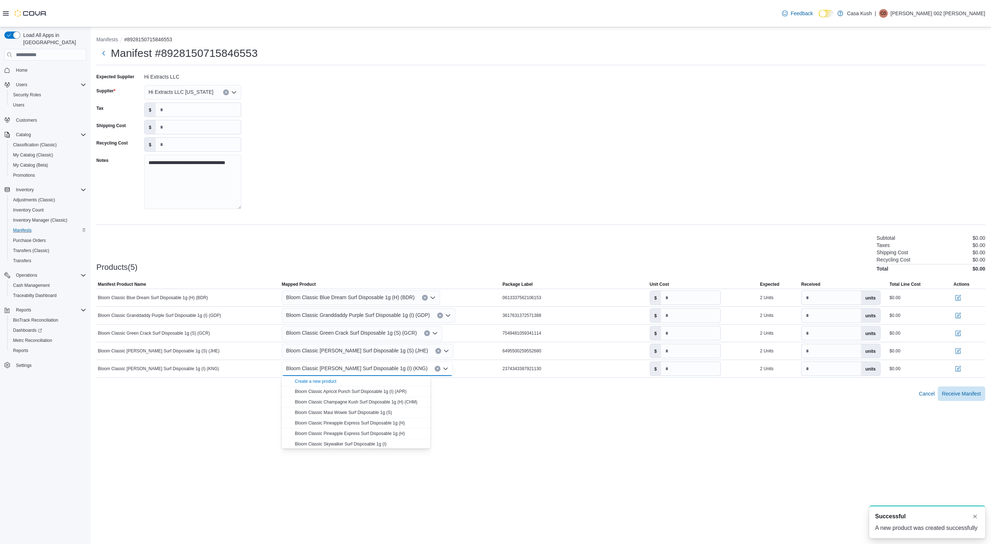
scroll to position [0, 0]
click at [682, 494] on div "**********" at bounding box center [541, 285] width 901 height 517
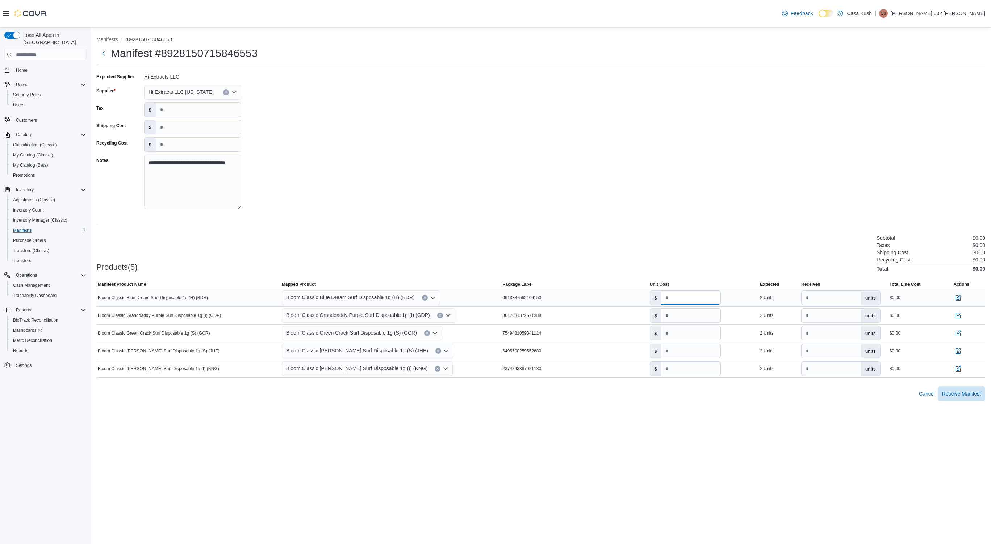
click at [684, 302] on input "number" at bounding box center [690, 298] width 59 height 14
type input "*****"
click at [681, 319] on input "number" at bounding box center [690, 316] width 59 height 14
type input "*****"
click at [676, 336] on input "number" at bounding box center [690, 333] width 59 height 14
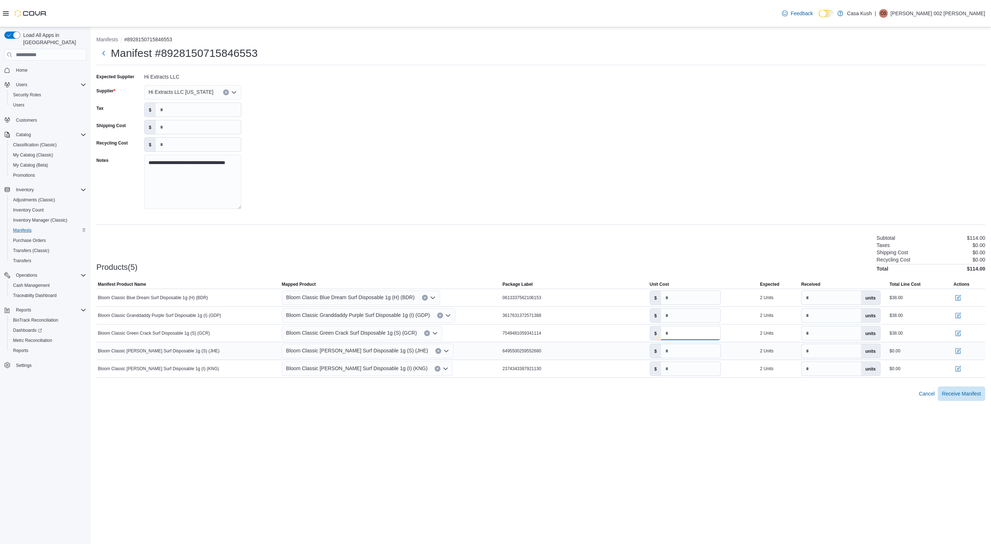
type input "*****"
click at [671, 351] on input "number" at bounding box center [690, 351] width 59 height 14
type input "*****"
click at [683, 373] on input "number" at bounding box center [690, 369] width 59 height 14
type input "*****"
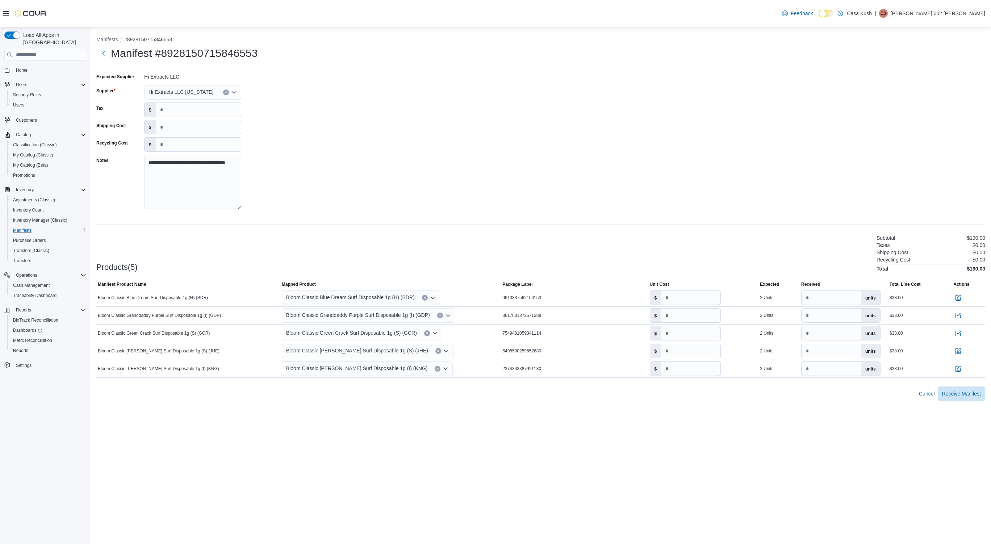
click at [821, 455] on div "**********" at bounding box center [541, 285] width 901 height 517
click at [953, 397] on span "Receive Manifest" at bounding box center [961, 393] width 39 height 7
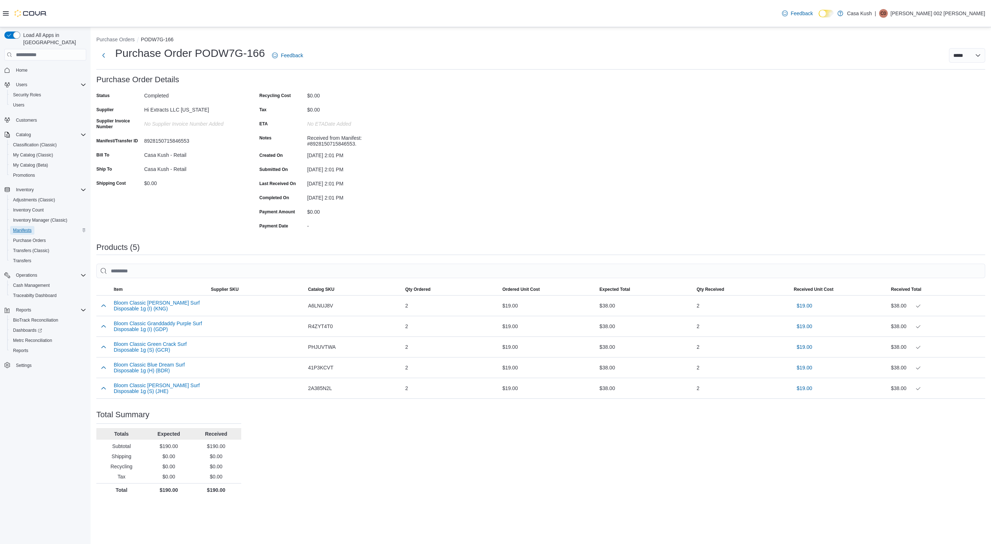
click at [27, 228] on span "Manifests" at bounding box center [22, 231] width 18 height 6
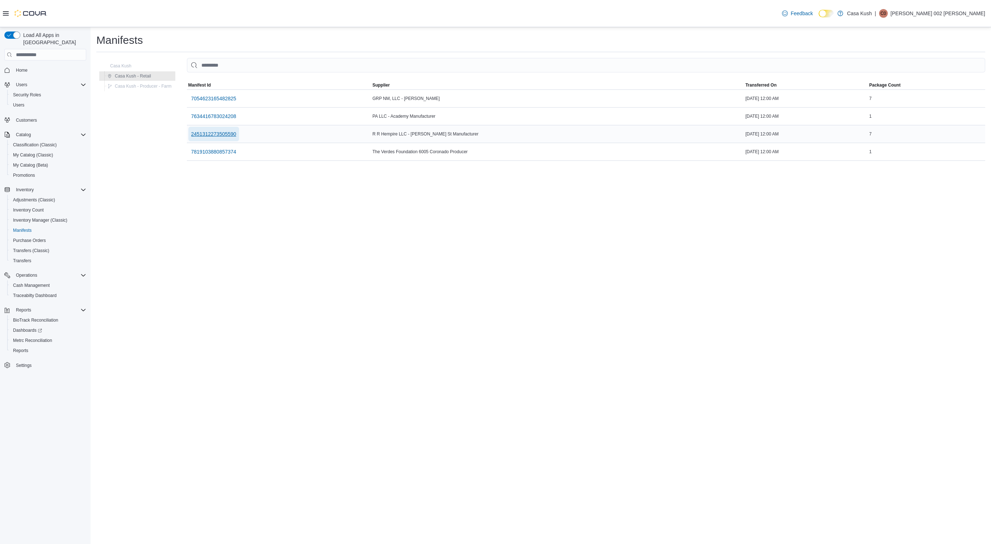
click at [218, 134] on span "2451312273505590" at bounding box center [213, 133] width 45 height 7
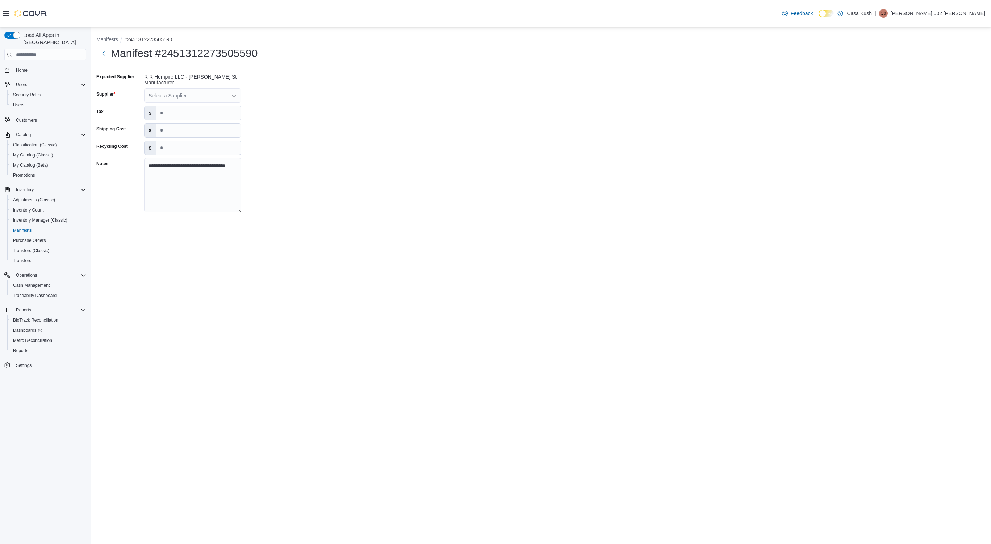
drag, startPoint x: 214, startPoint y: 90, endPoint x: 152, endPoint y: 75, distance: 63.8
click at [152, 75] on div "R R Hempire LLC - [PERSON_NAME] St Manufacturer" at bounding box center [192, 78] width 97 height 14
drag, startPoint x: 247, startPoint y: 75, endPoint x: 143, endPoint y: 77, distance: 104.4
click at [143, 77] on div "**********" at bounding box center [540, 145] width 889 height 148
copy div "R R Hempire LLC - [PERSON_NAME] St Manufacturer"
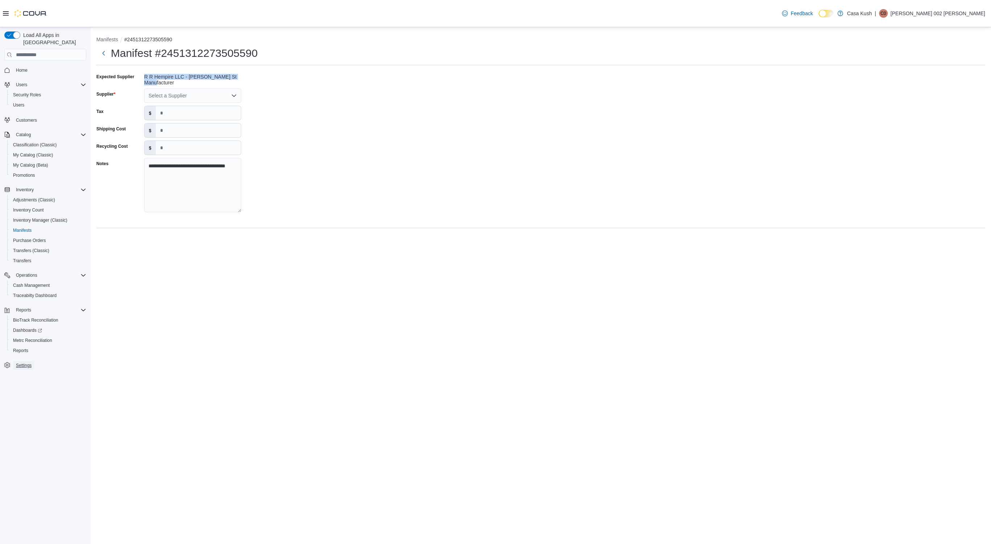
click at [28, 363] on span "Settings" at bounding box center [24, 366] width 16 height 6
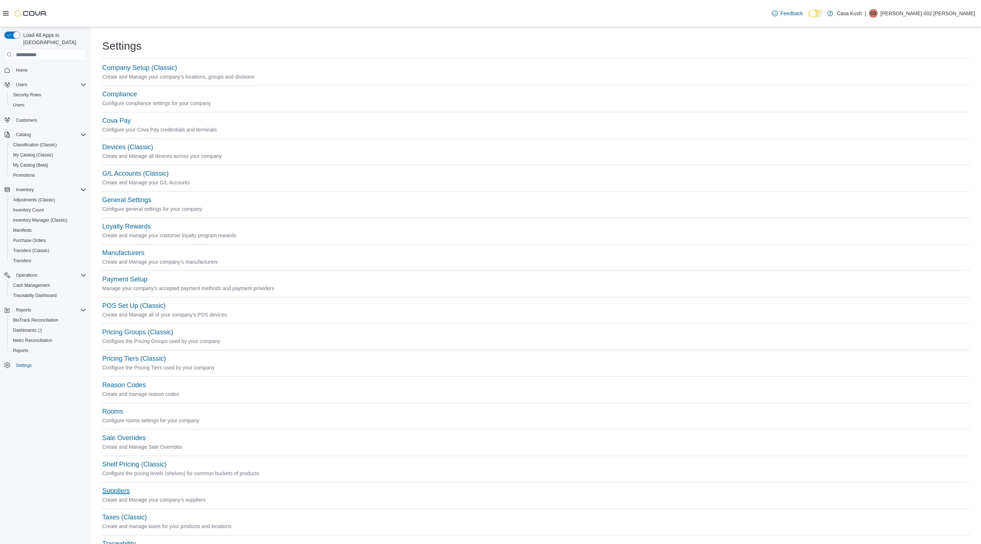
click at [119, 489] on button "Suppliers" at bounding box center [116, 491] width 28 height 8
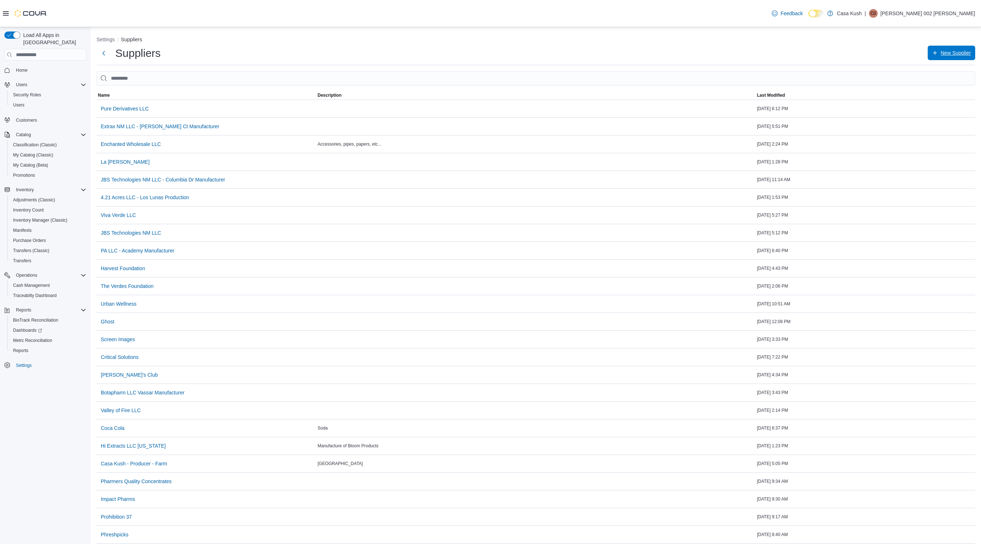
click at [953, 54] on span "New Supplier" at bounding box center [955, 52] width 30 height 7
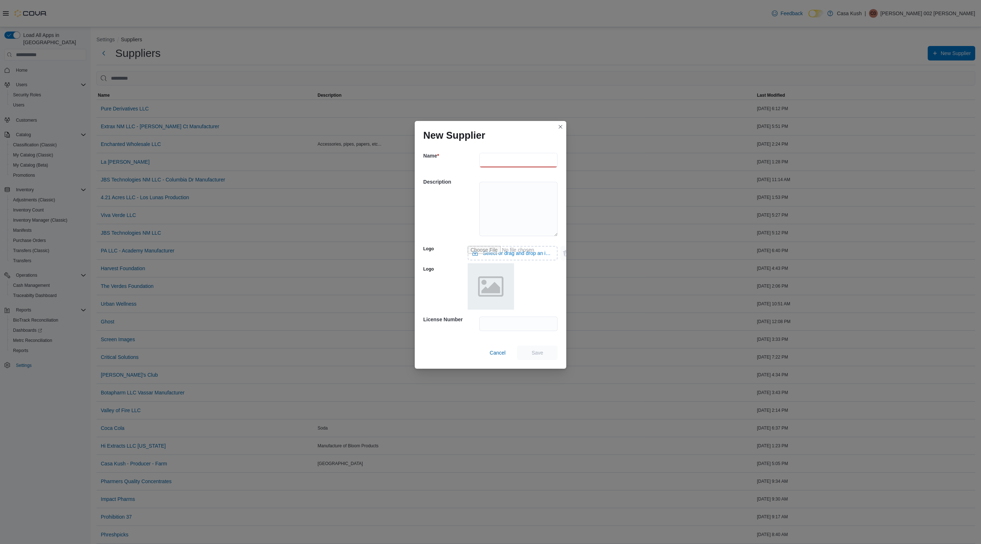
click at [497, 161] on input "text" at bounding box center [518, 160] width 79 height 14
paste input "**********"
type input "**********"
click at [532, 353] on span "Save" at bounding box center [537, 352] width 12 height 7
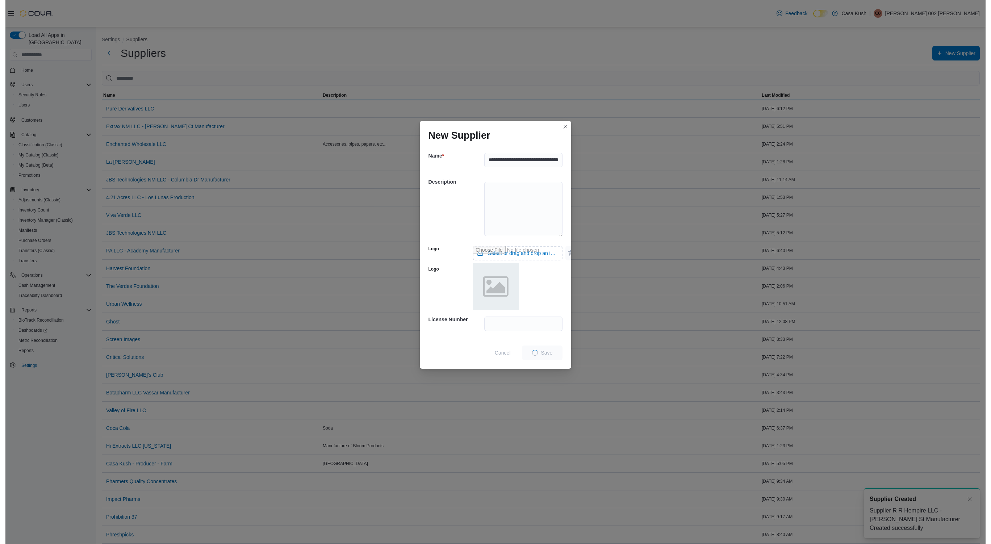
scroll to position [0, 0]
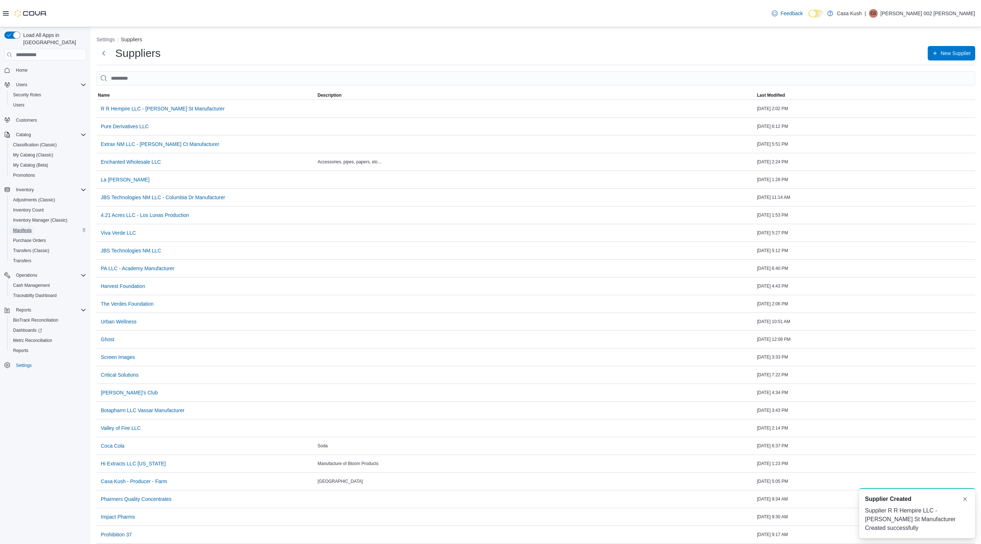
click at [24, 228] on span "Manifests" at bounding box center [22, 231] width 18 height 6
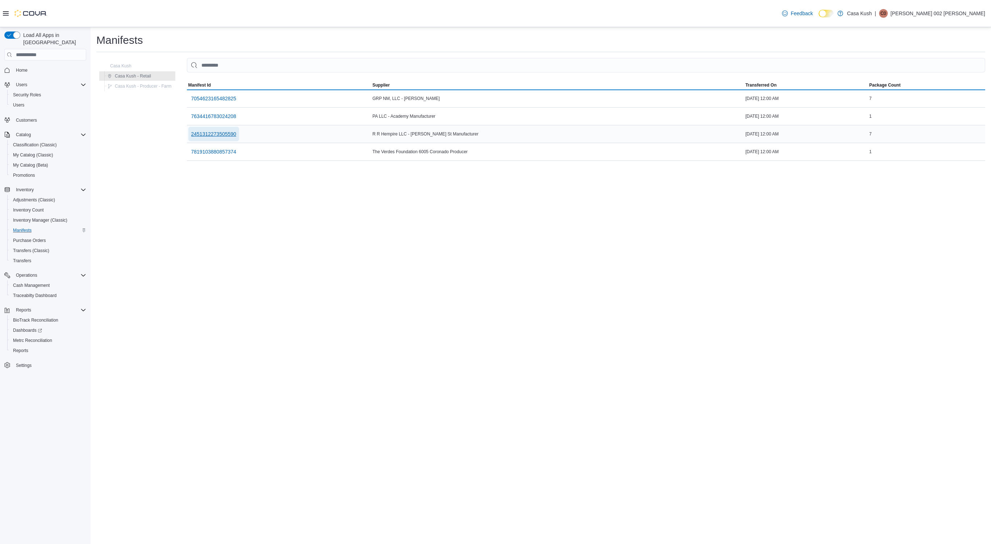
click at [228, 132] on span "2451312273505590" at bounding box center [213, 133] width 45 height 7
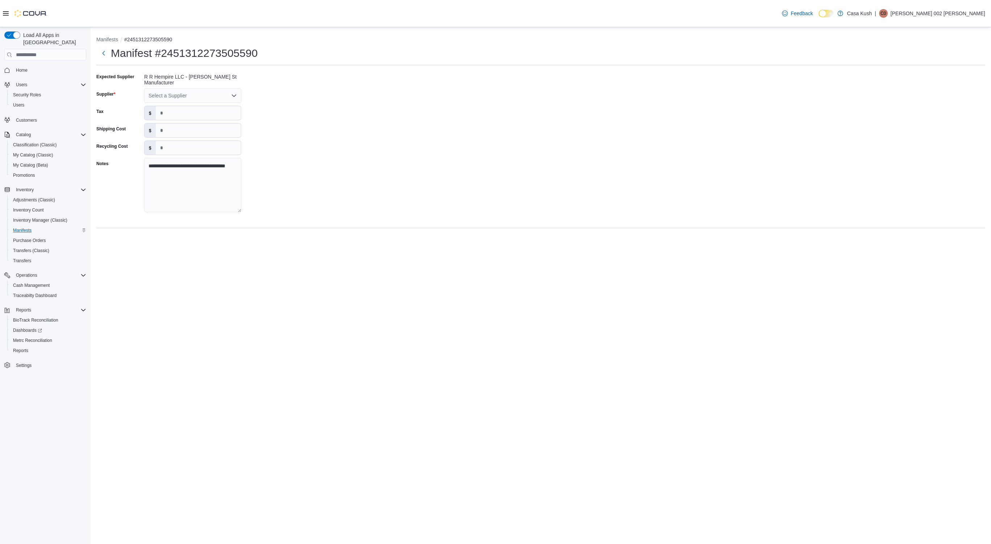
click at [216, 94] on div "Select a Supplier" at bounding box center [192, 95] width 97 height 14
type input "*"
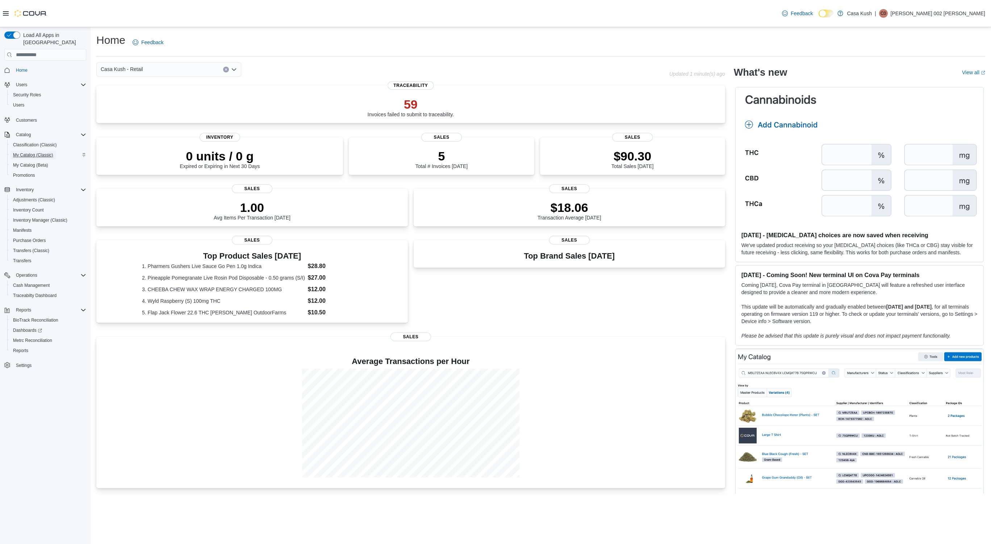
click at [22, 152] on span "My Catalog (Classic)" at bounding box center [33, 155] width 40 height 6
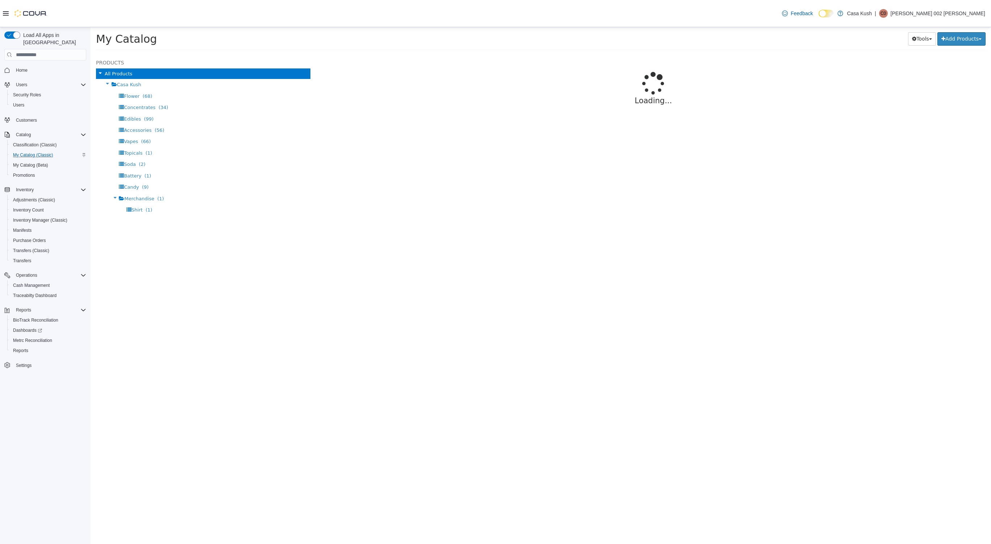
select select "**********"
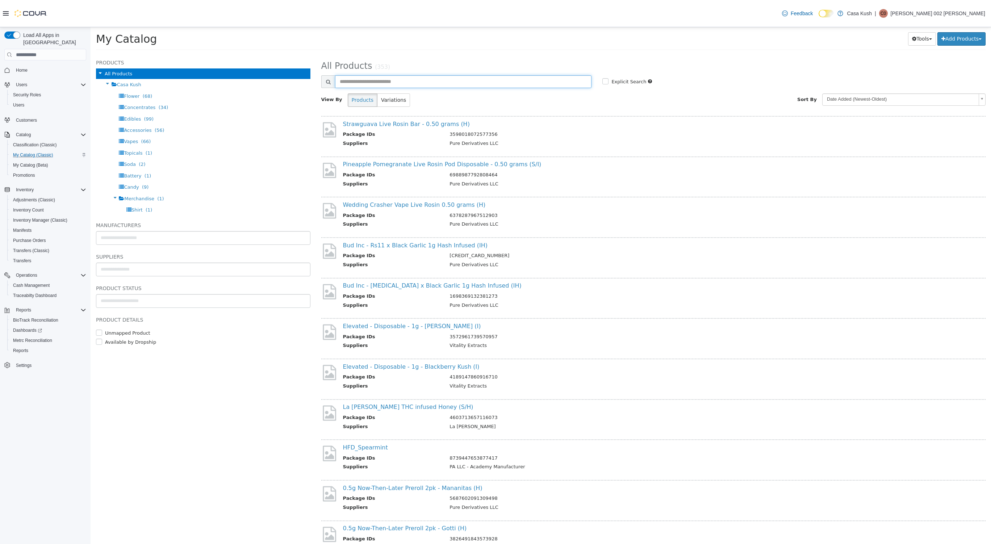
click at [389, 82] on input "text" at bounding box center [463, 81] width 257 height 13
type input "*****"
select select "**********"
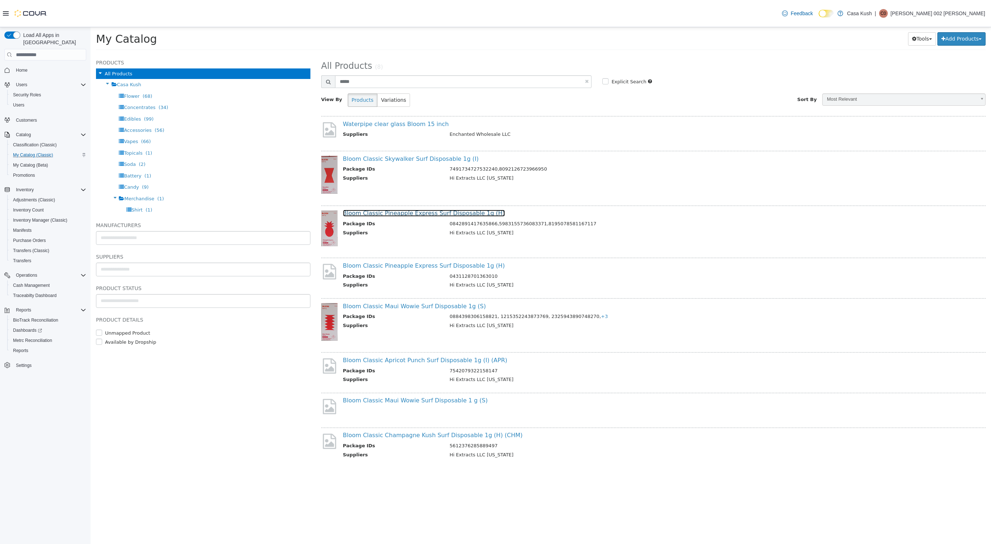
click at [377, 216] on link "Bloom Classic Pineapple Express Surf Disposable 1g (H)" at bounding box center [424, 213] width 162 height 7
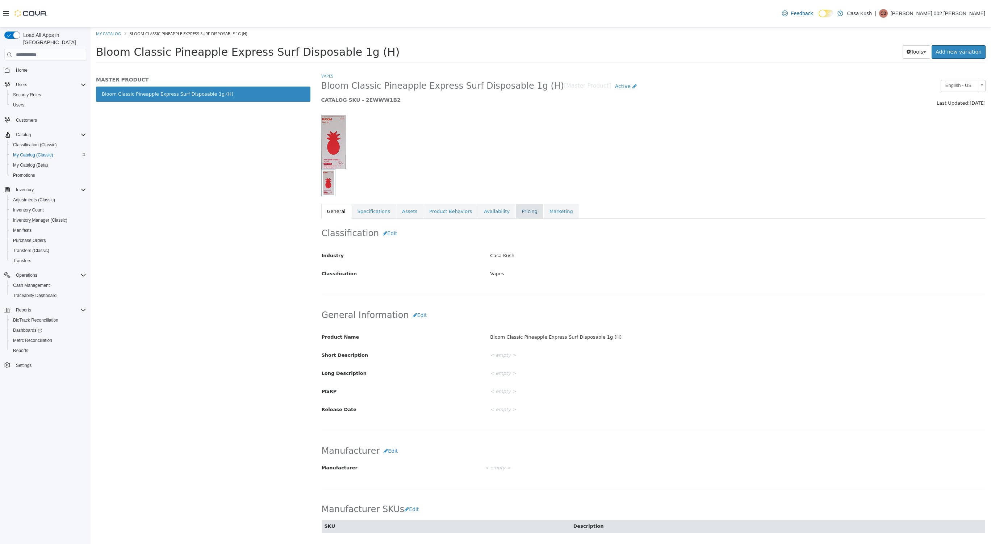
click at [516, 214] on link "Pricing" at bounding box center [530, 211] width 28 height 15
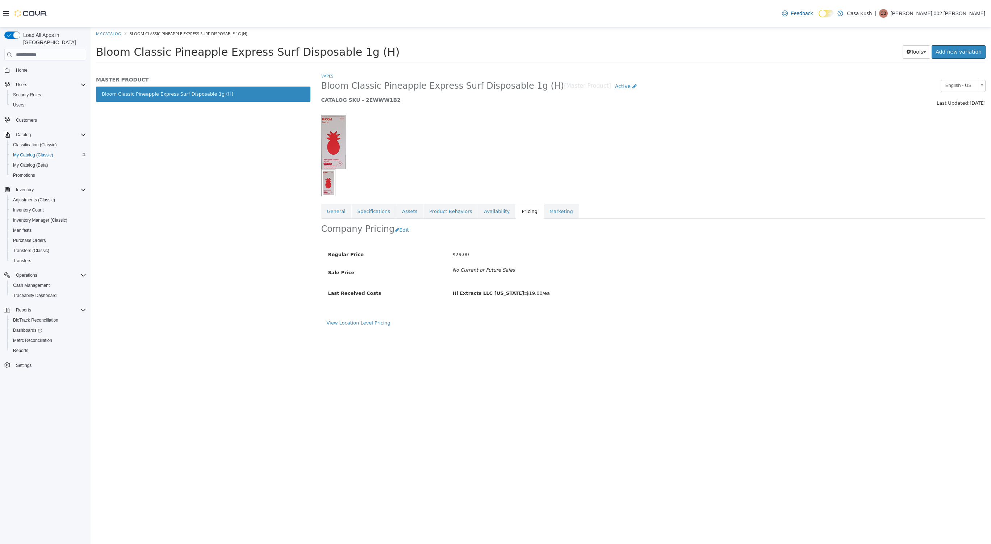
select select "**********"
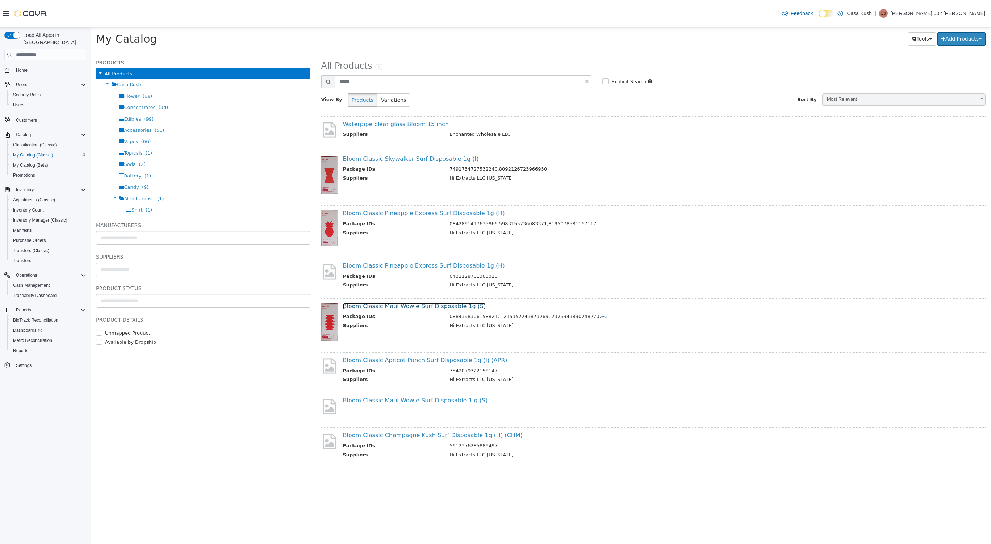
click at [412, 304] on link "Bloom Classic Maui Wowie Surf Disposable 1g (S)" at bounding box center [414, 306] width 143 height 7
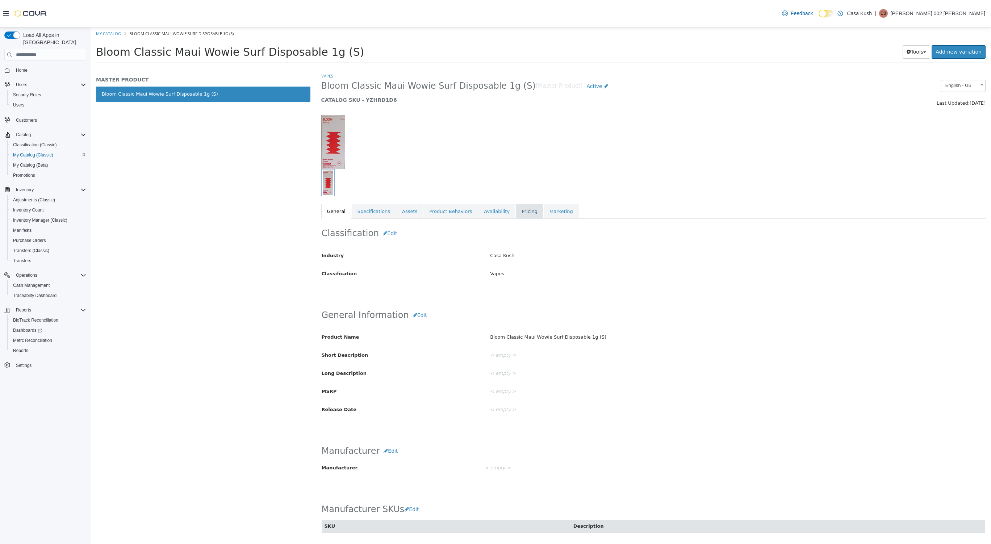
click at [516, 210] on link "Pricing" at bounding box center [530, 211] width 28 height 15
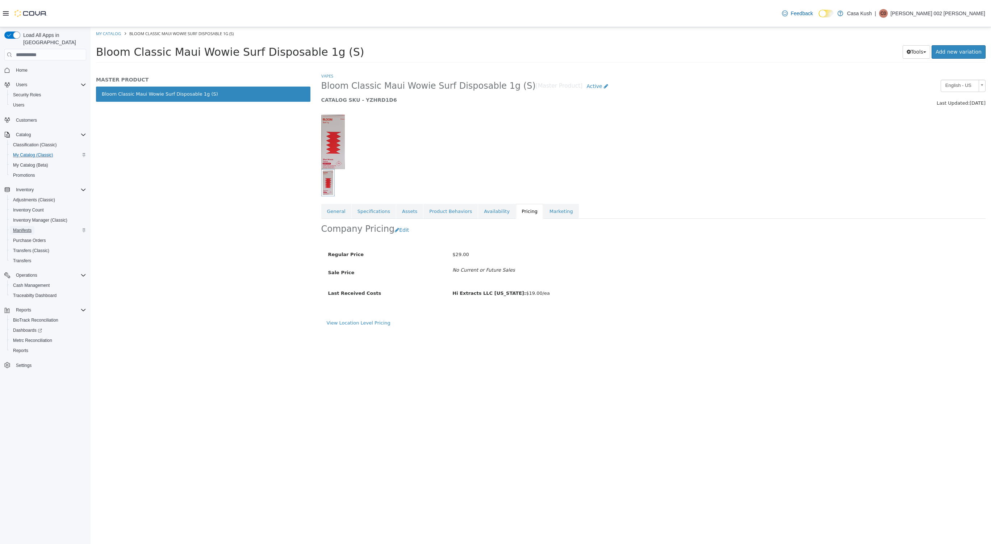
click at [24, 228] on span "Manifests" at bounding box center [22, 231] width 18 height 6
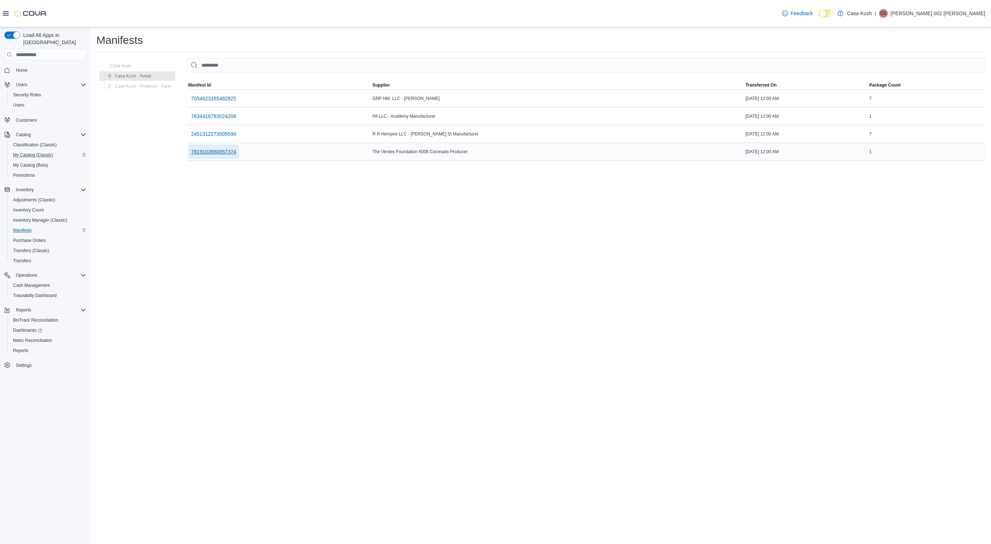
click at [219, 155] on span "7819103880857374" at bounding box center [213, 151] width 45 height 7
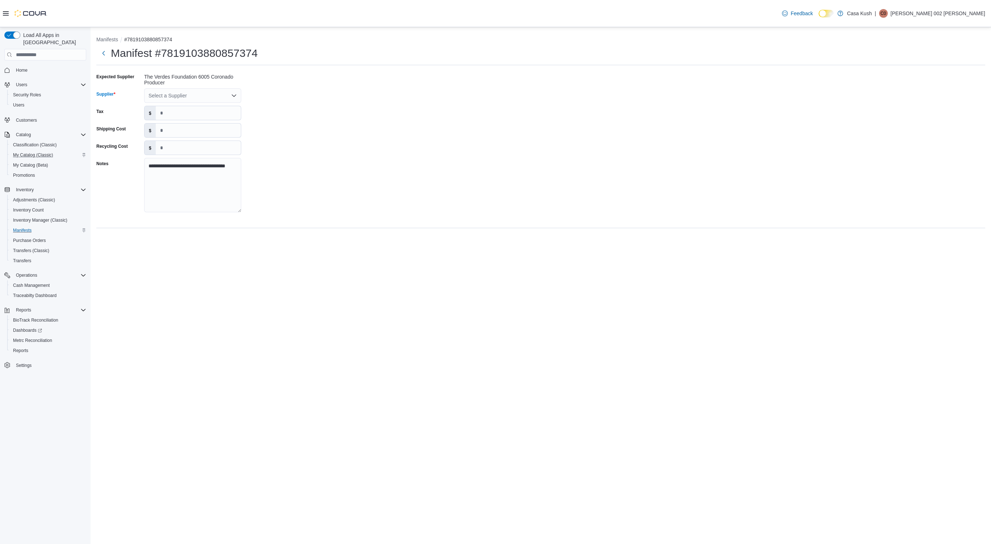
click at [211, 97] on div "Select a Supplier" at bounding box center [192, 95] width 97 height 14
type input "***"
click at [193, 109] on span "The Verdes Foundation" at bounding box center [197, 107] width 80 height 7
click at [205, 95] on div "Select a Supplier" at bounding box center [192, 95] width 97 height 14
type input "*"
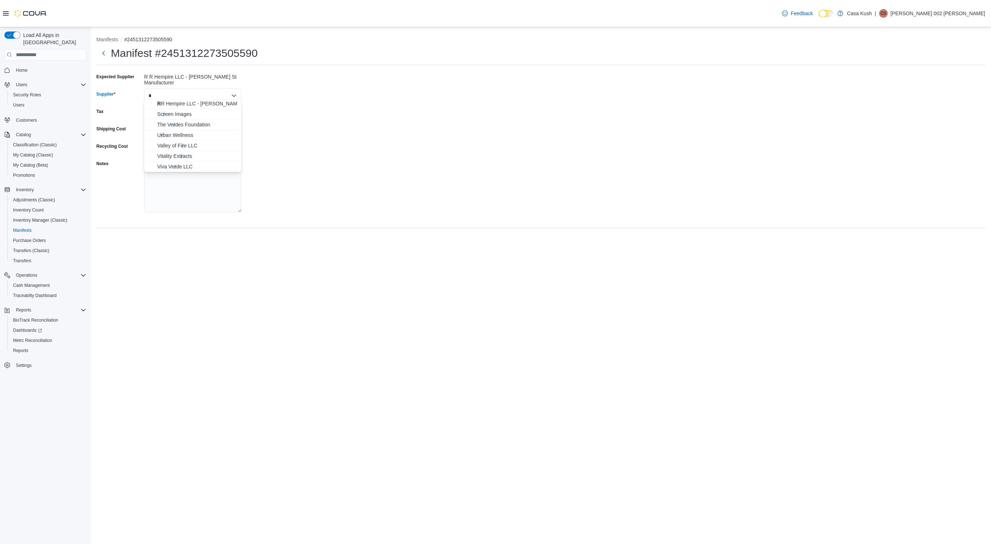
scroll to position [168, 0]
type input "*"
click at [181, 105] on span "R R Hempire LLC - [PERSON_NAME] St … R R Hempire LLC - [PERSON_NAME] St Manufac…" at bounding box center [197, 104] width 80 height 7
